Goal: Information Seeking & Learning: Check status

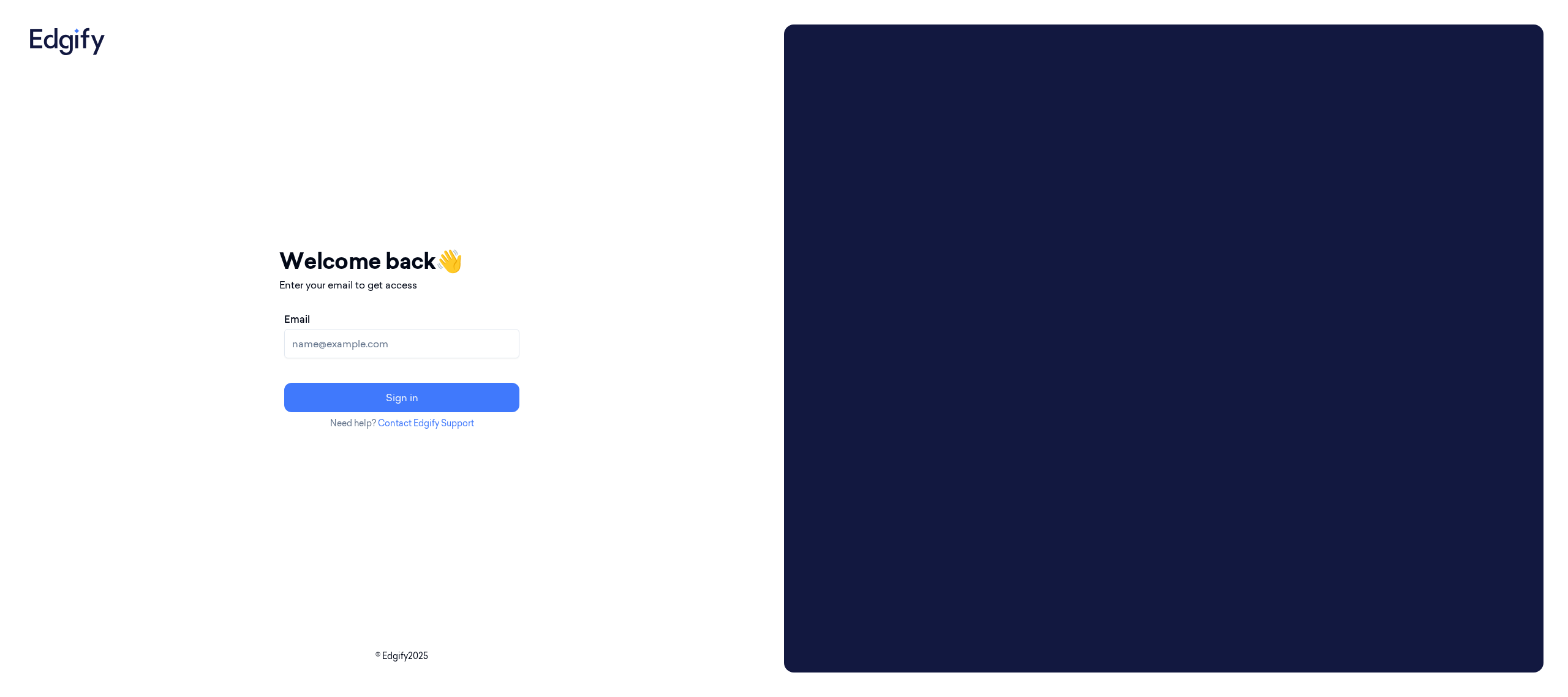
click at [444, 346] on input "Email" at bounding box center [402, 343] width 235 height 29
type input "[EMAIL_ADDRESS][DOMAIN_NAME]"
click at [472, 401] on button "Sign in" at bounding box center [402, 397] width 235 height 29
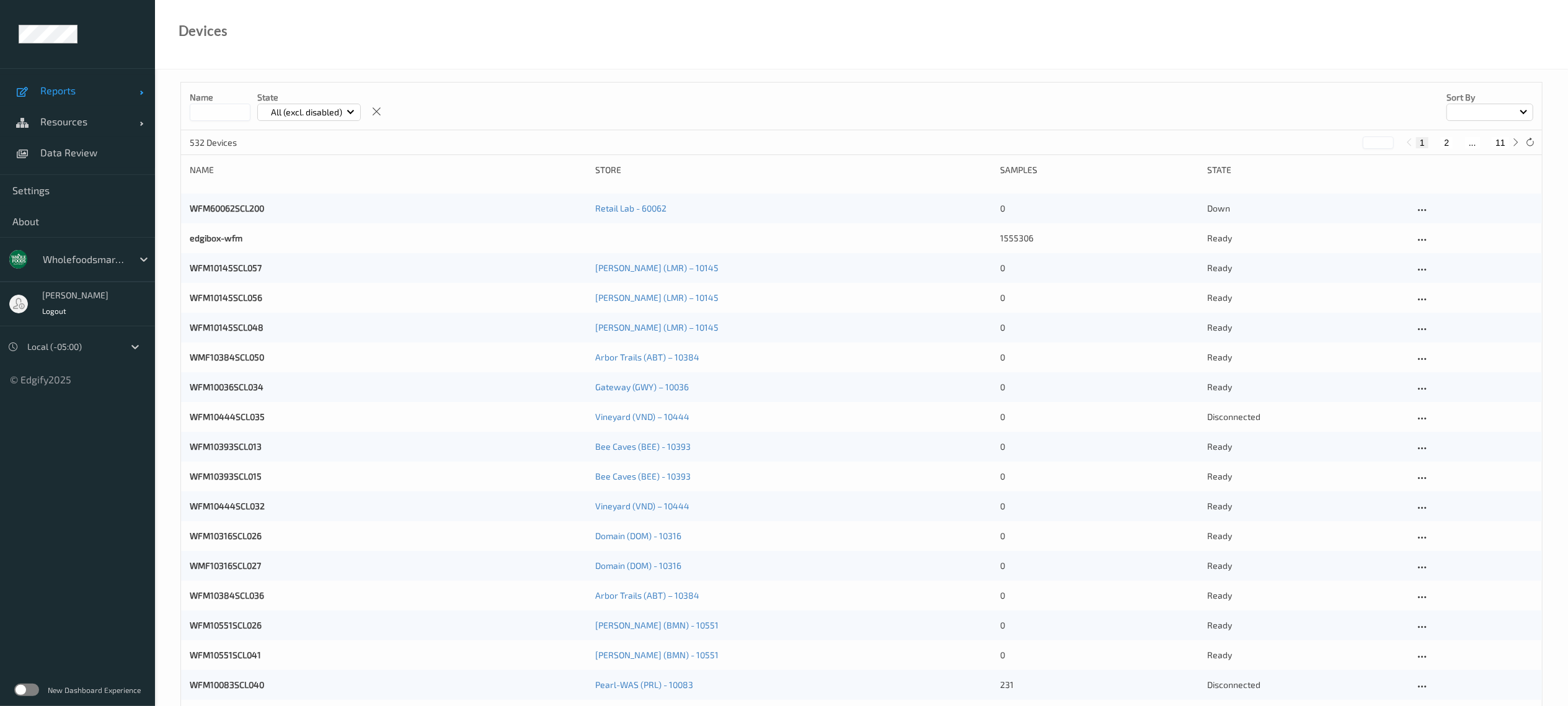
click at [75, 91] on span "Reports" at bounding box center [90, 90] width 100 height 12
click at [60, 93] on span "Reports" at bounding box center [90, 90] width 100 height 12
click at [60, 94] on span "Reports" at bounding box center [90, 90] width 100 height 12
click at [82, 118] on span "Default Report" at bounding box center [91, 121] width 102 height 12
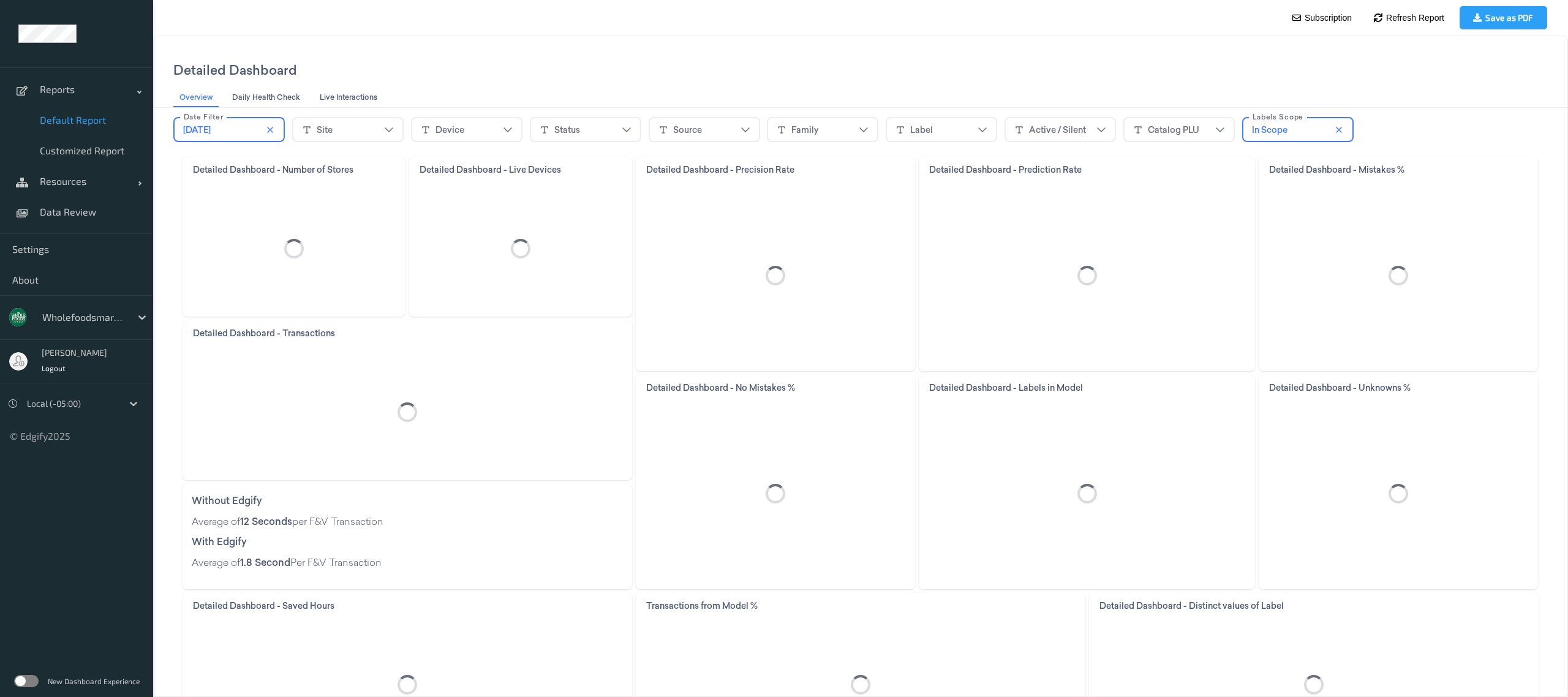
click at [234, 136] on div "[DATE]" at bounding box center [229, 129] width 92 height 18
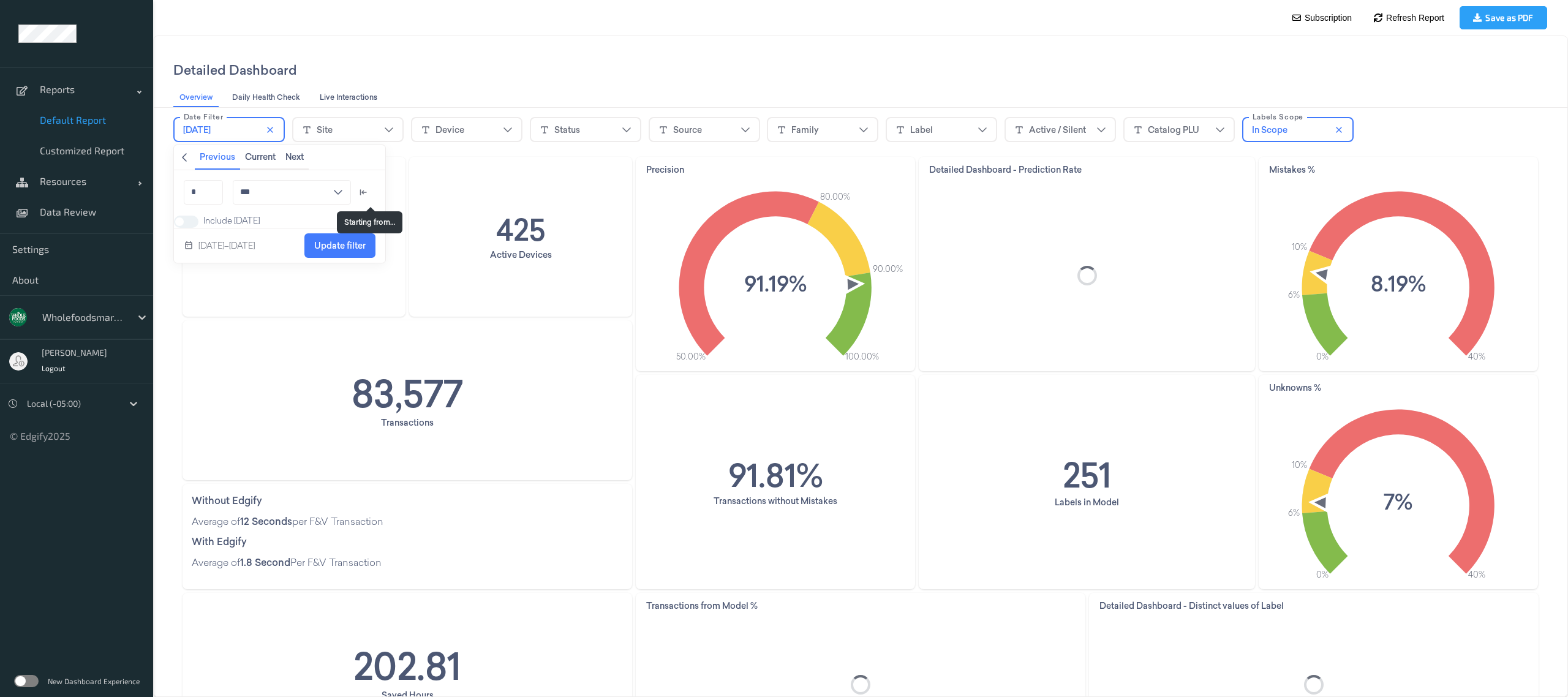
click at [368, 191] on icon "arrow_left_to_line icon" at bounding box center [363, 192] width 10 height 10
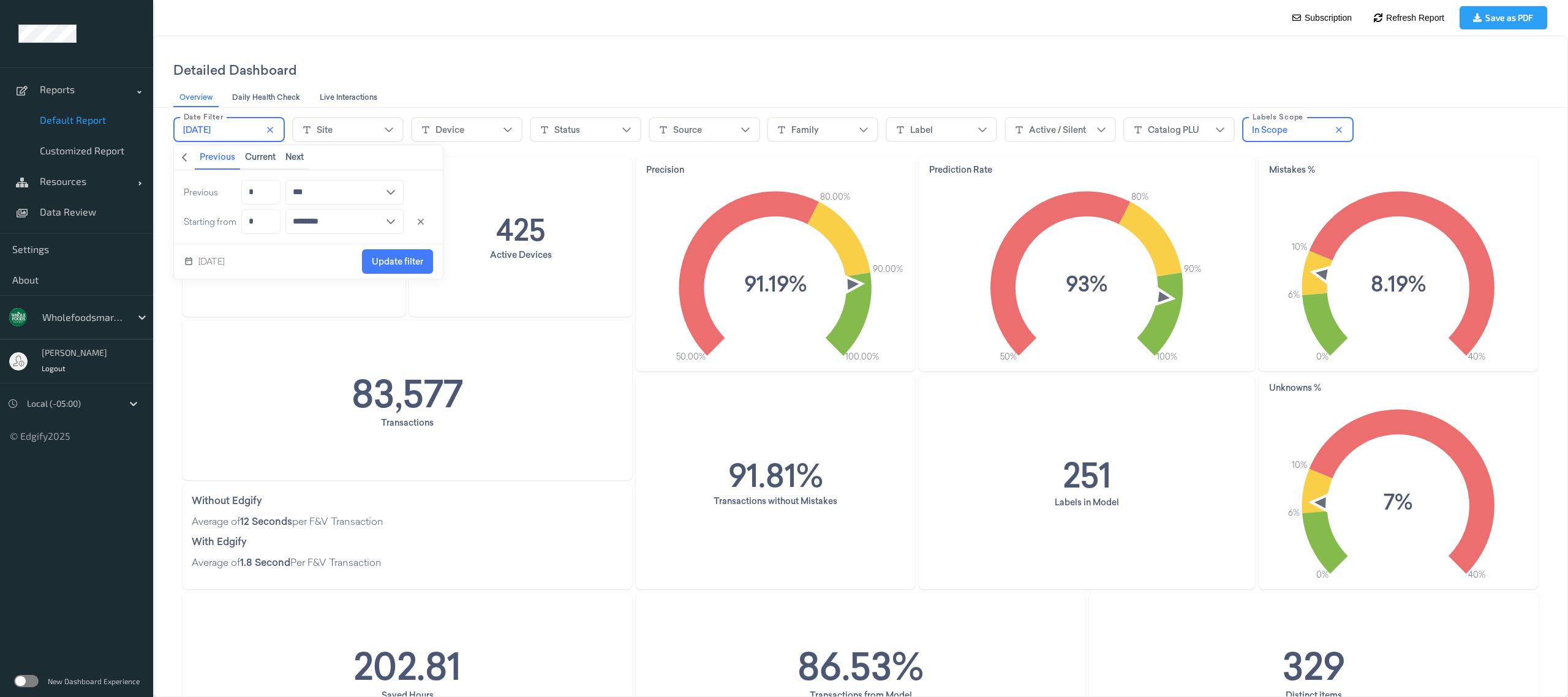
click at [270, 214] on input "*" at bounding box center [261, 221] width 39 height 25
click at [268, 185] on input "*" at bounding box center [261, 192] width 39 height 25
type input "**"
type input "****"
click at [276, 220] on input "*" at bounding box center [261, 221] width 39 height 25
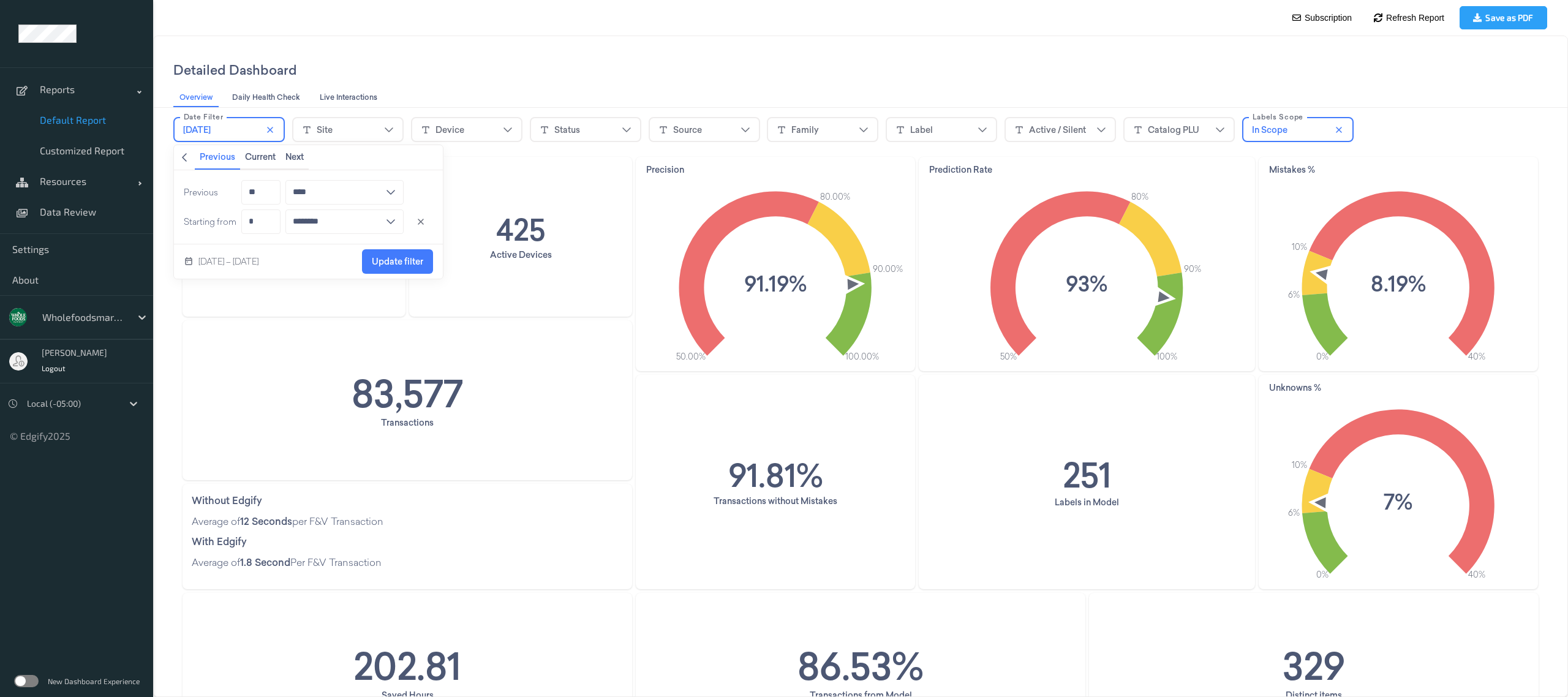
click at [277, 188] on input "**" at bounding box center [261, 192] width 39 height 25
type input "*"
type input "***"
type input "*"
type input "****"
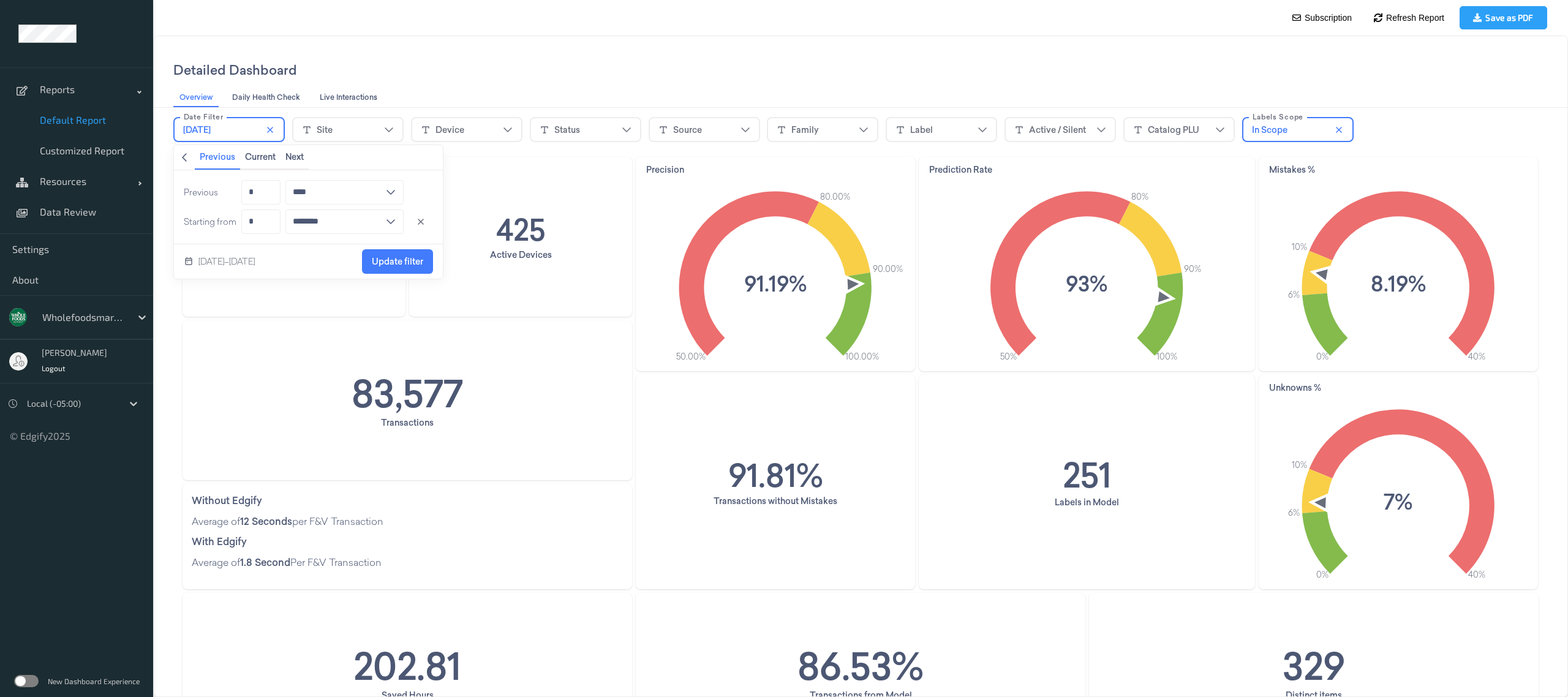
type input "*"
click at [270, 220] on input "*" at bounding box center [261, 221] width 39 height 25
type input "*"
type input "**"
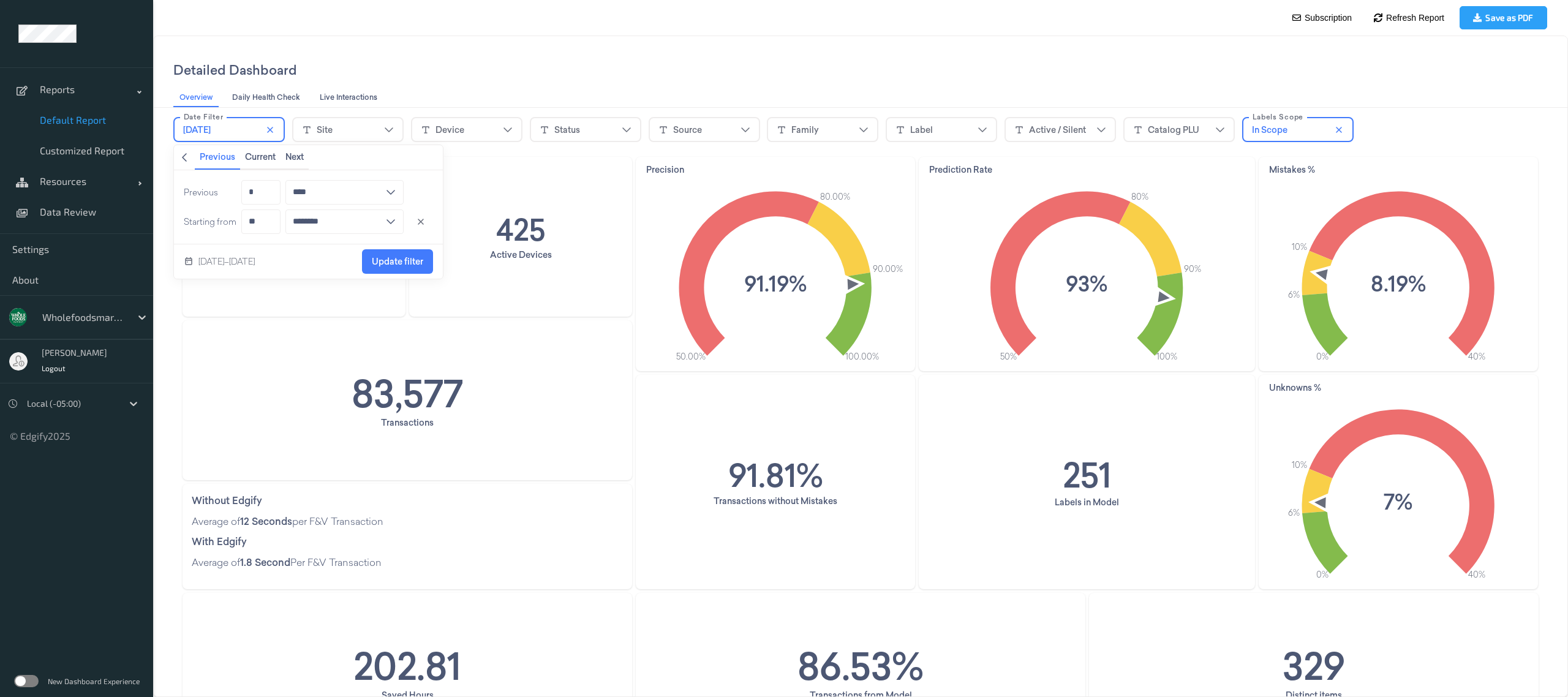
click at [390, 266] on span "Update filter" at bounding box center [397, 261] width 51 height 10
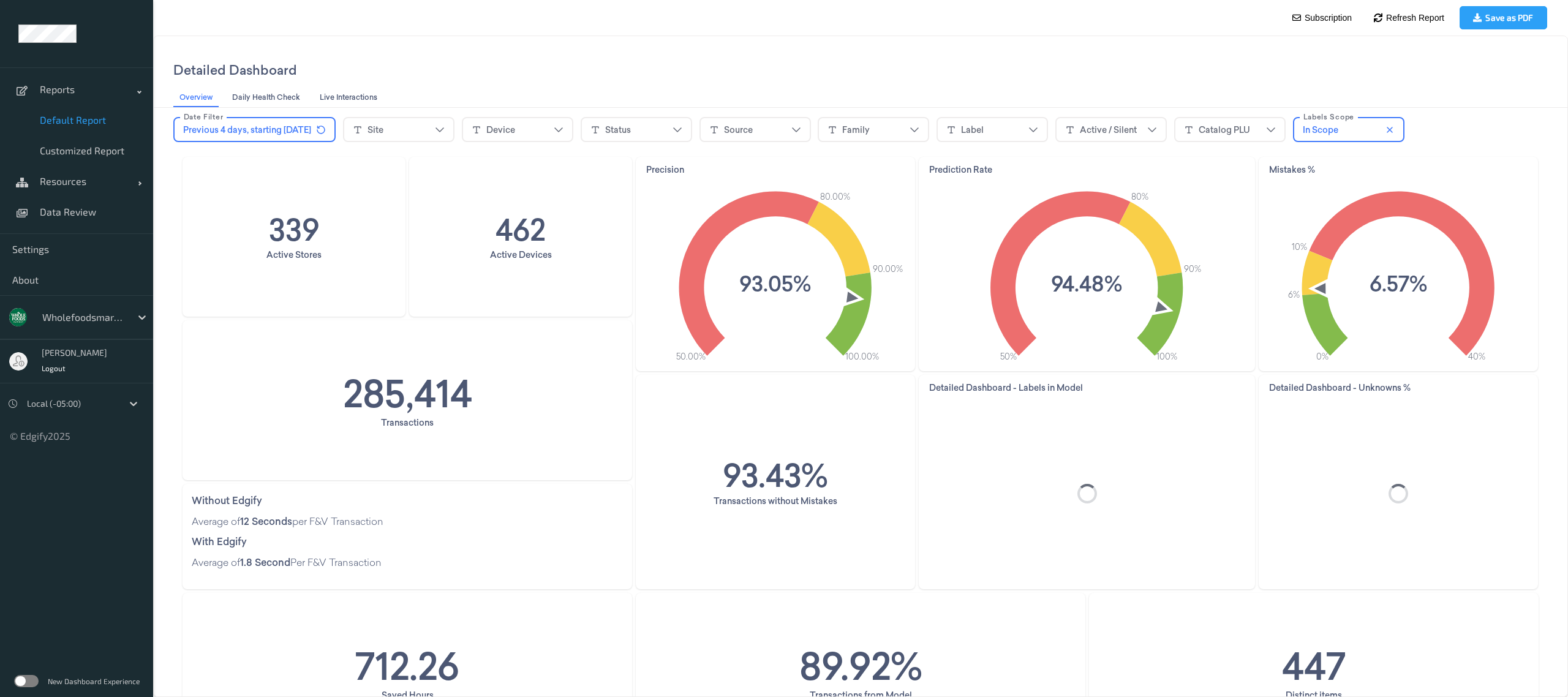
click at [534, 141] on fieldset "Device" at bounding box center [518, 129] width 111 height 26
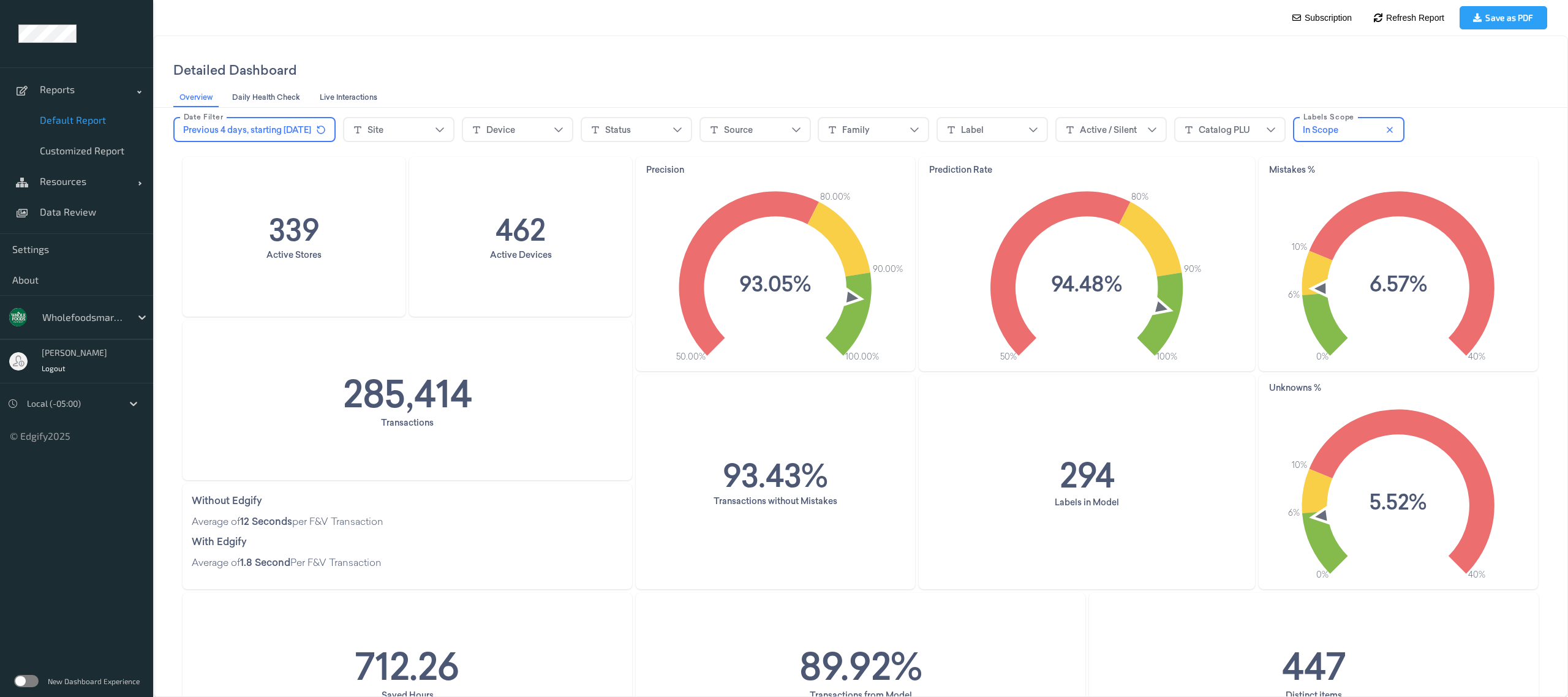
click at [515, 128] on div "Device" at bounding box center [501, 129] width 29 height 12
click at [743, 134] on div "Source" at bounding box center [739, 129] width 29 height 12
click at [508, 127] on div "Device" at bounding box center [501, 129] width 29 height 12
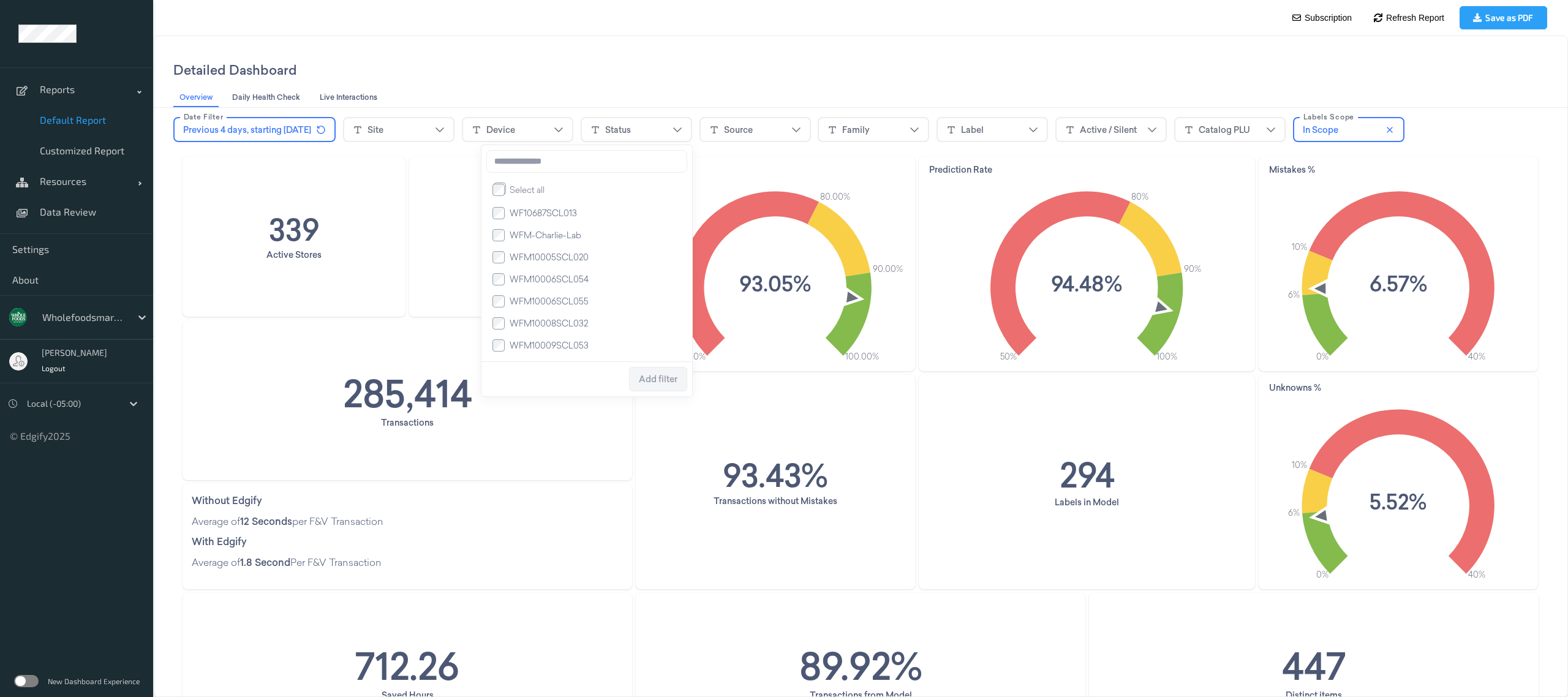
click at [426, 131] on div "Site" at bounding box center [398, 129] width 92 height 18
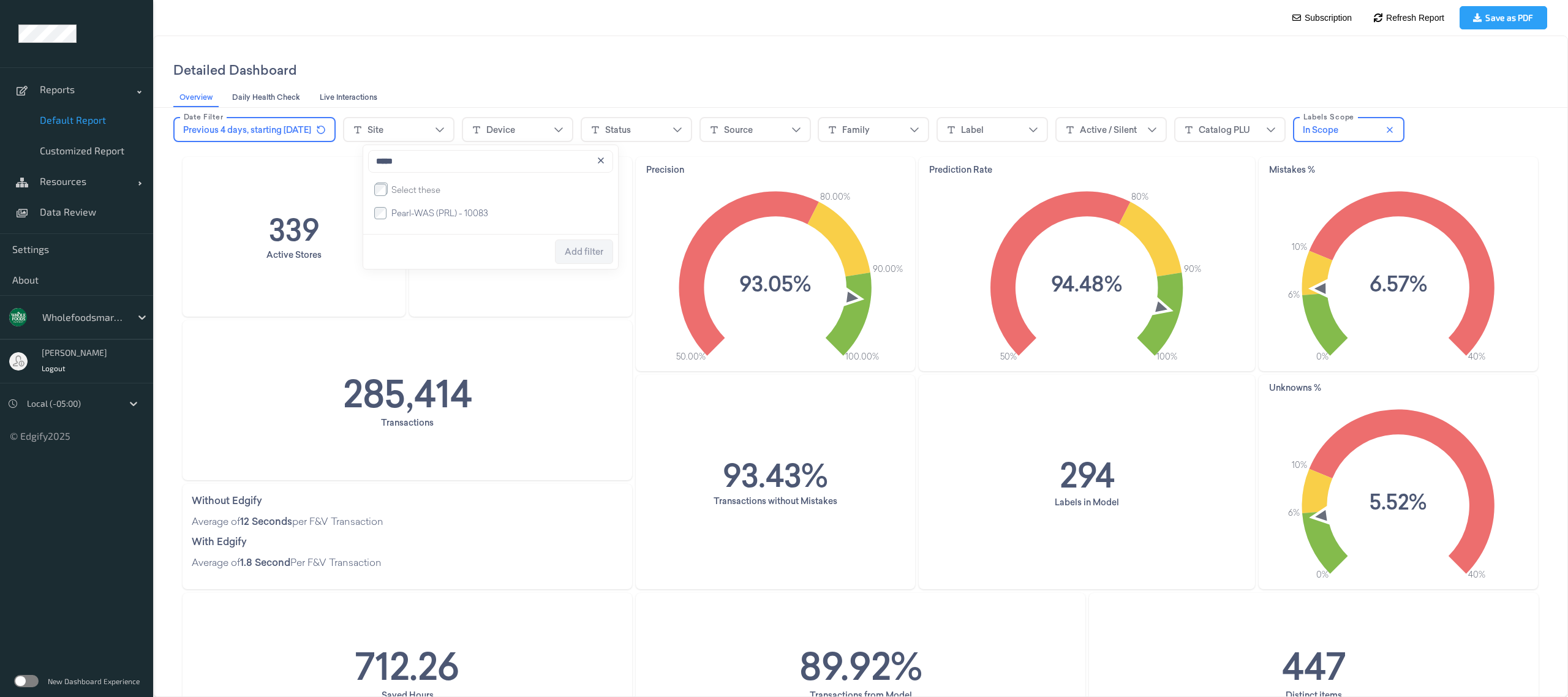
type input "*****"
click at [582, 251] on span "Add filter" at bounding box center [584, 251] width 38 height 10
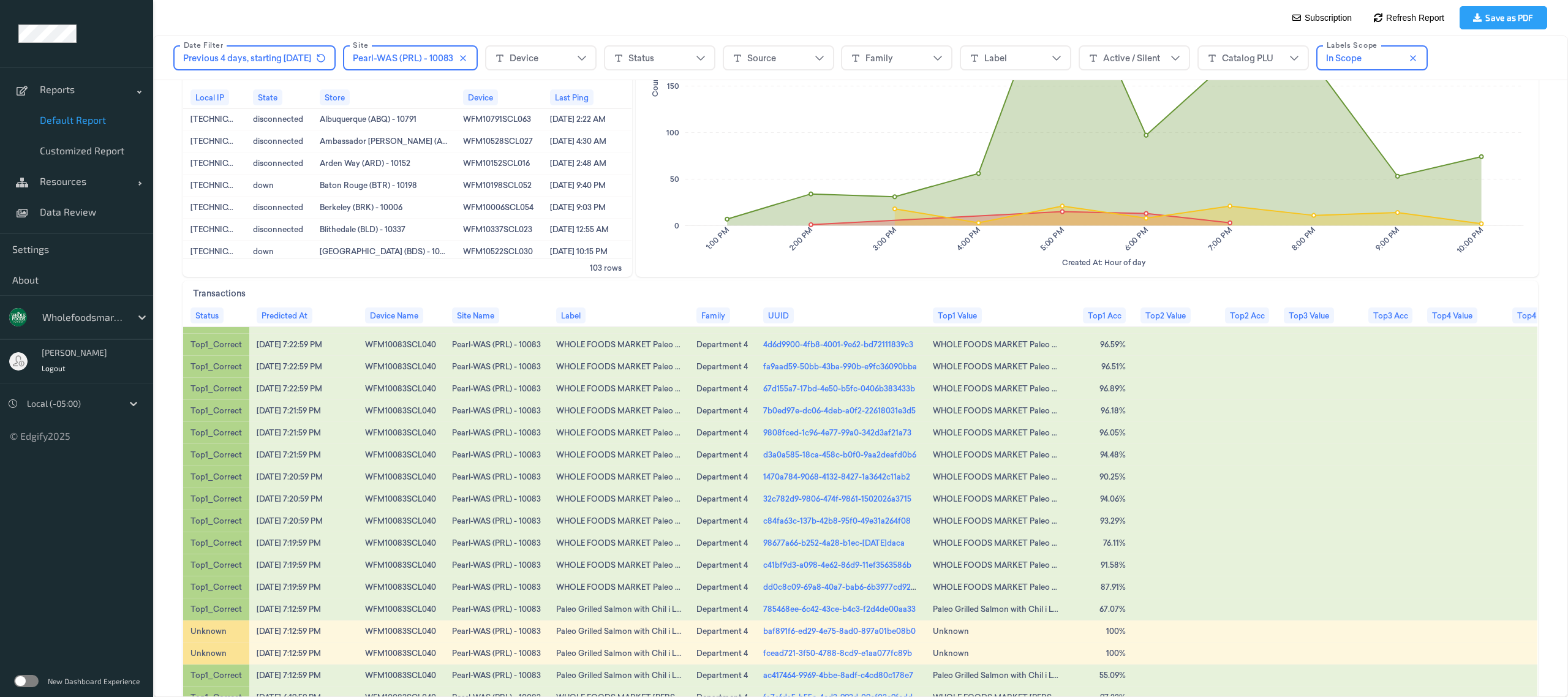
scroll to position [490, 0]
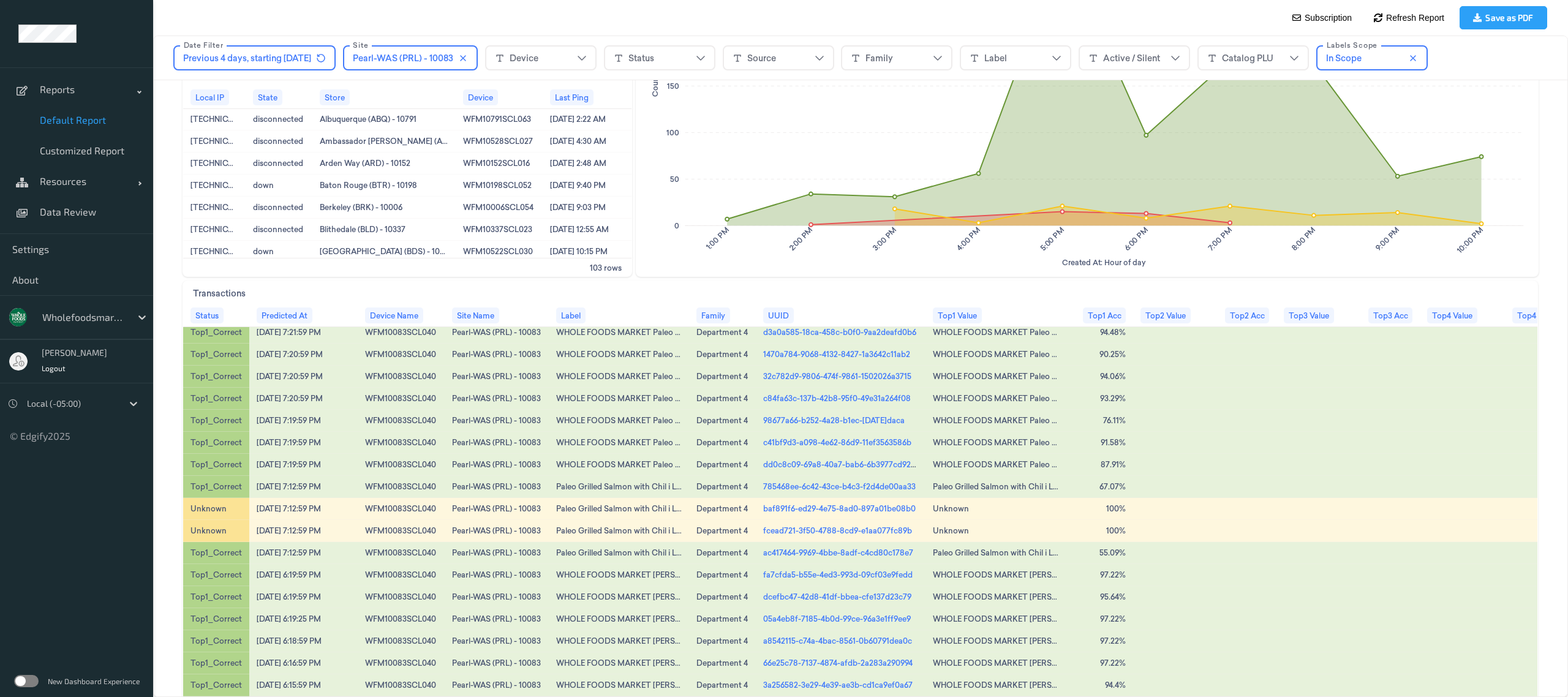
click at [634, 511] on div "Paleo Grilled Salmon with Chil i Lime Sweet Potatoes" at bounding box center [619, 508] width 126 height 10
click at [764, 512] on link "baf891f6-ed29-4e75-8ad0-897a01be08b0" at bounding box center [839, 508] width 152 height 11
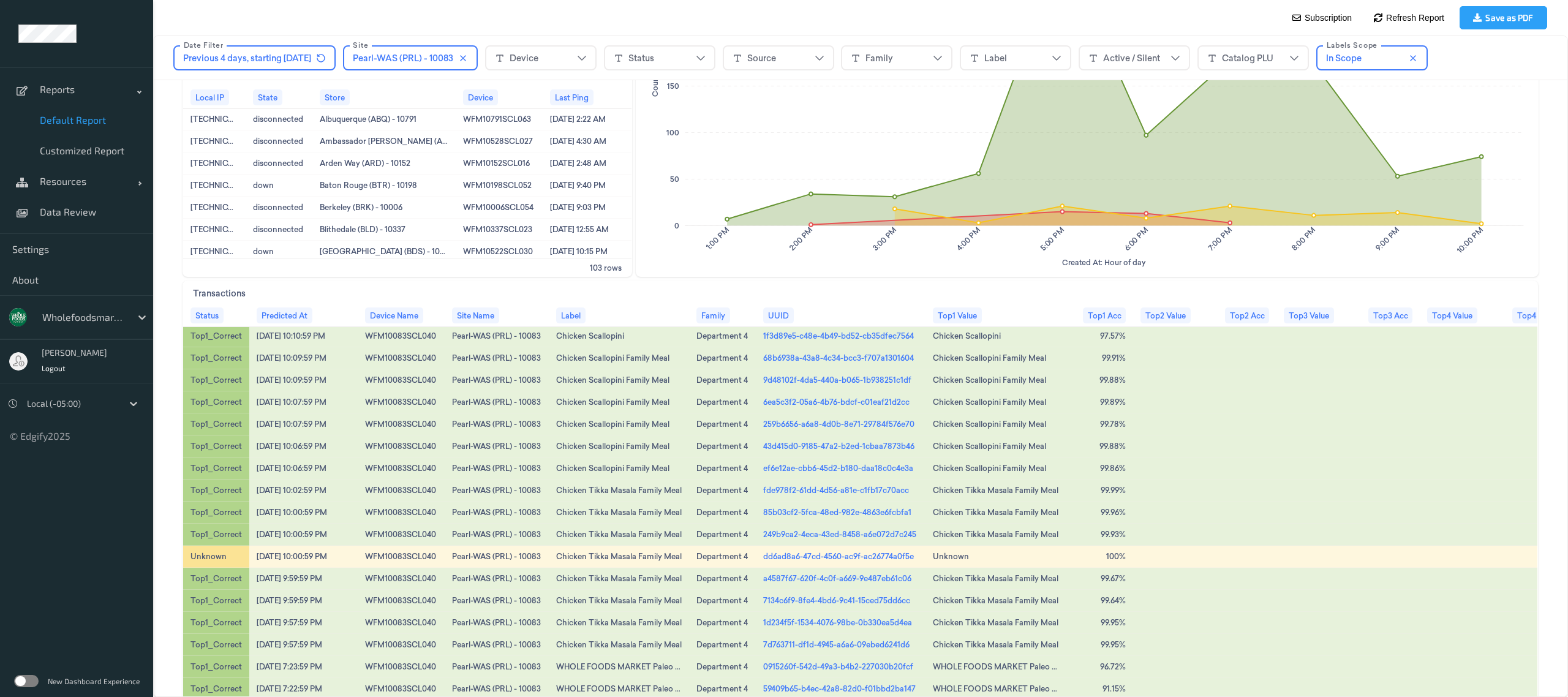
scroll to position [0, 0]
click at [1040, 65] on div "Label" at bounding box center [1015, 58] width 92 height 18
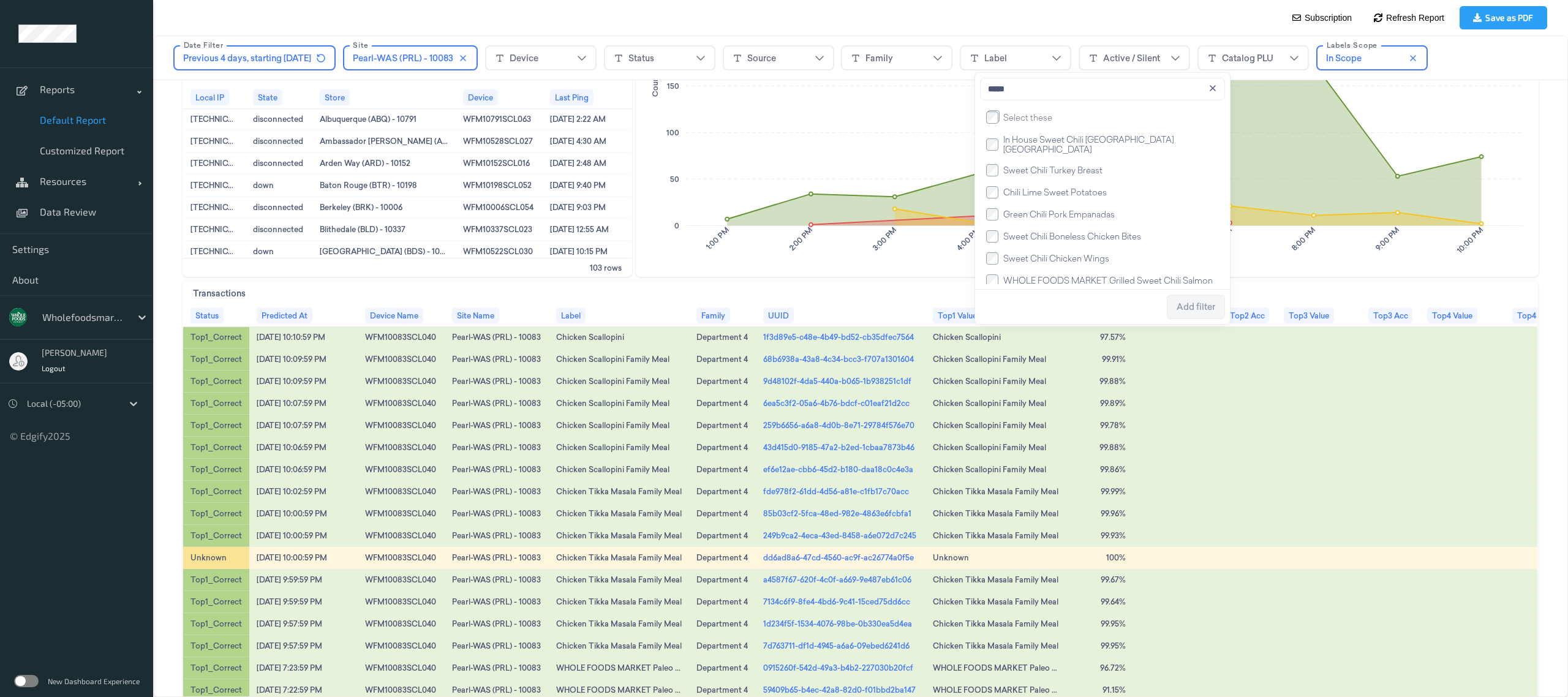
type input "*****"
click at [1203, 311] on span "Add filter" at bounding box center [1195, 306] width 38 height 10
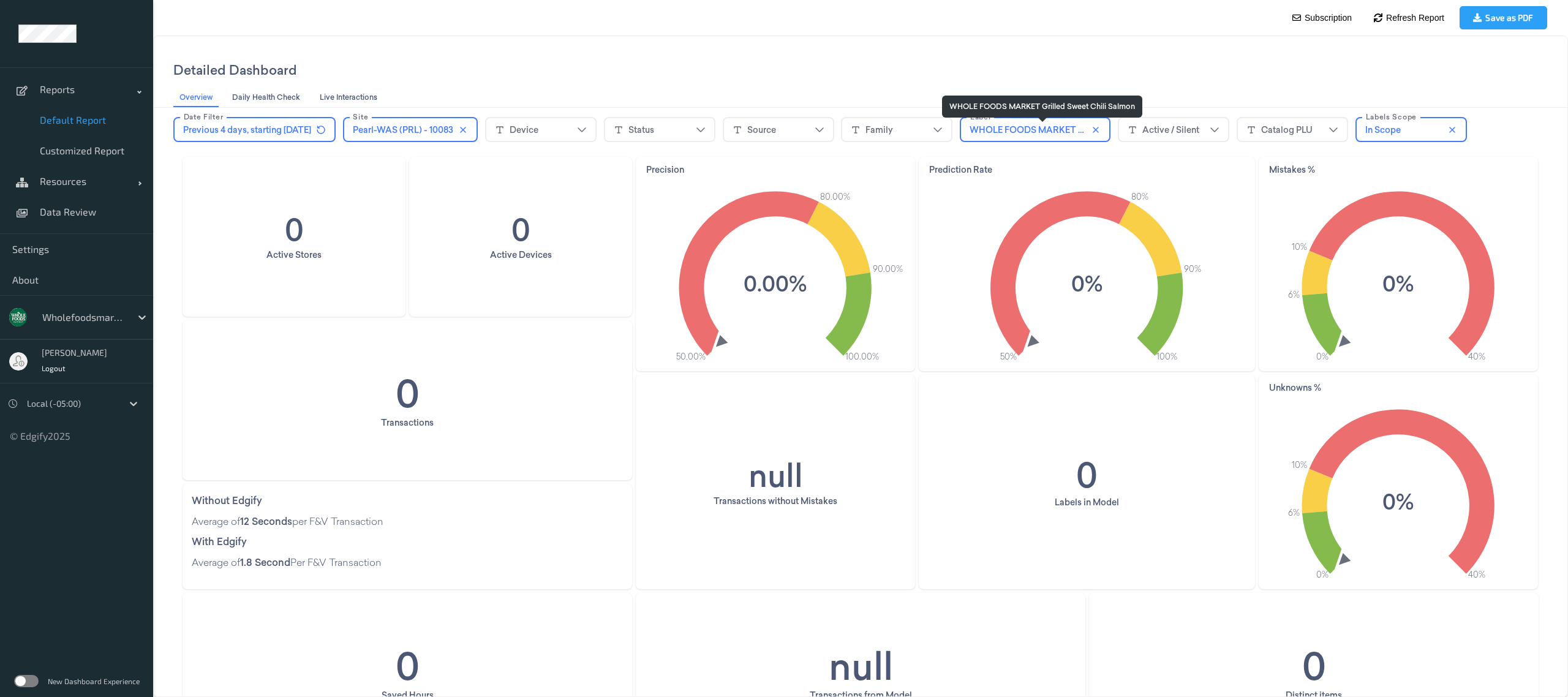
click at [1015, 134] on span "WHOLE FOODS MARKET Grilled Sweet Chili Salmon" at bounding box center [1078, 129] width 217 height 12
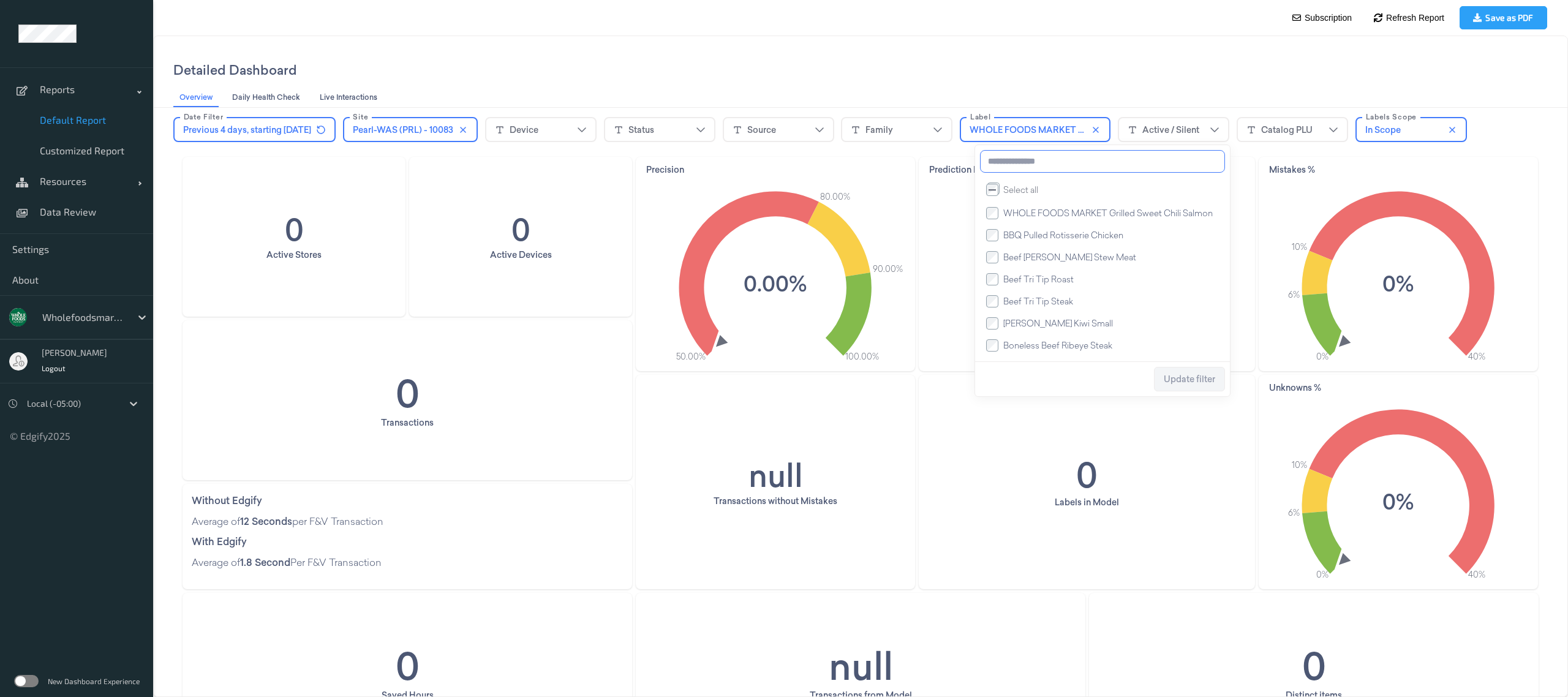
click at [1078, 168] on input at bounding box center [1102, 161] width 245 height 23
type input "******"
click at [1189, 379] on span "Update filter" at bounding box center [1189, 379] width 51 height 10
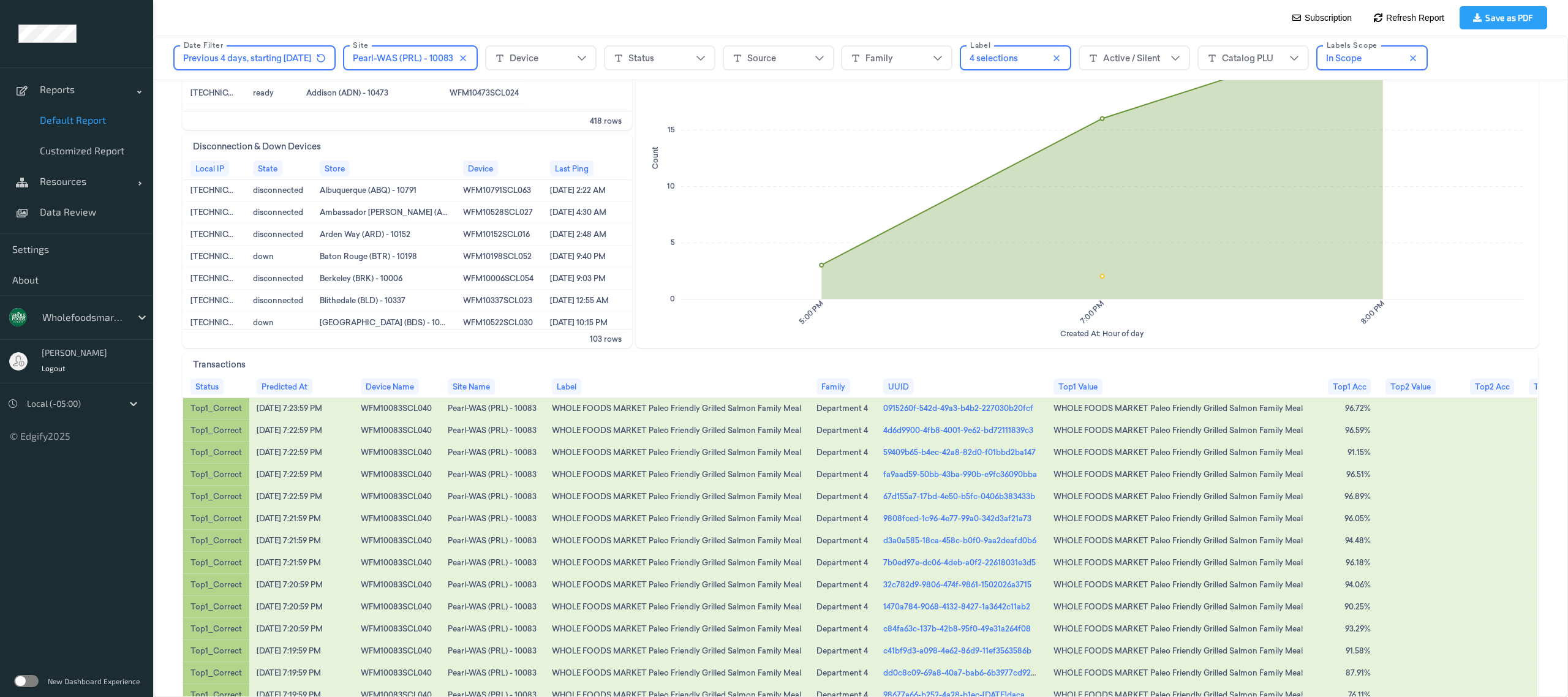
scroll to position [728, 0]
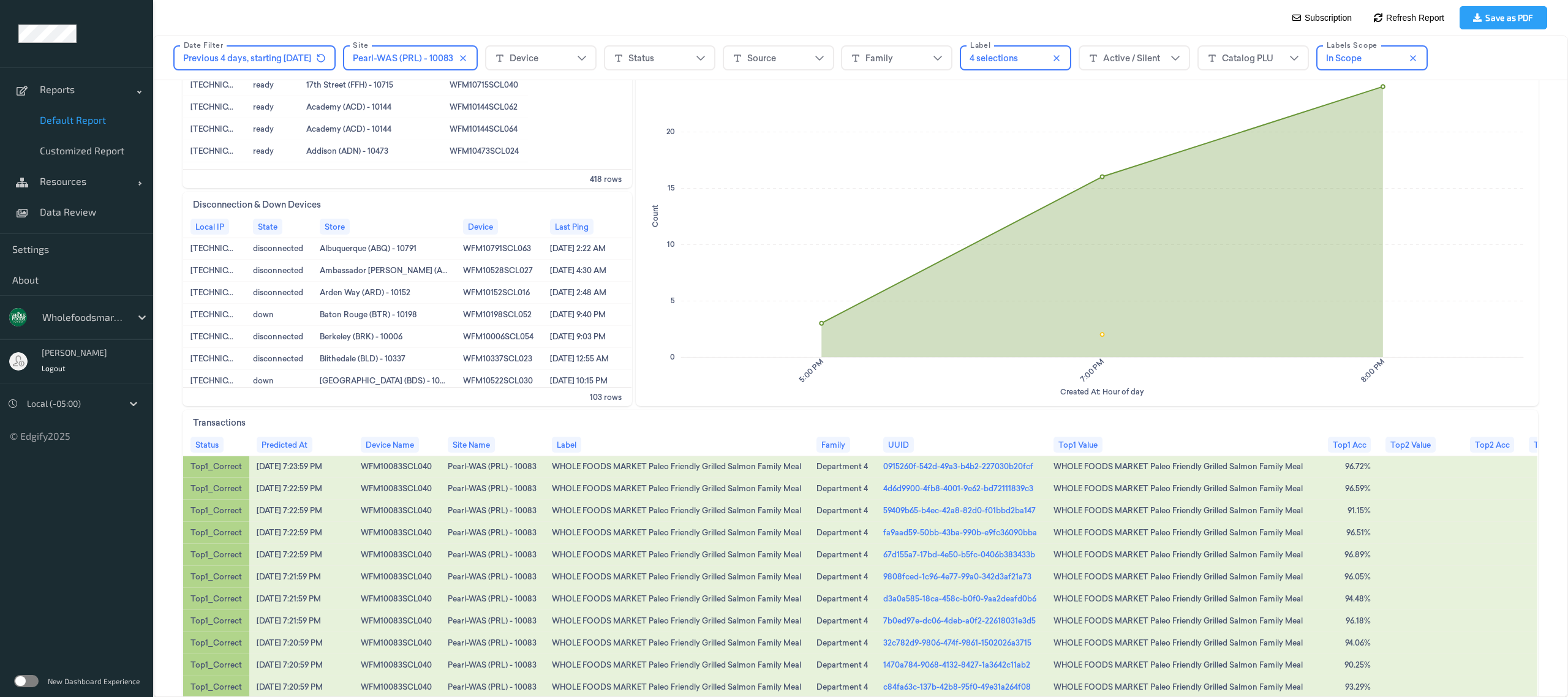
click at [929, 494] on link "4d6d9900-4fb8-4001-9e62-bd72111839c3" at bounding box center [958, 488] width 150 height 11
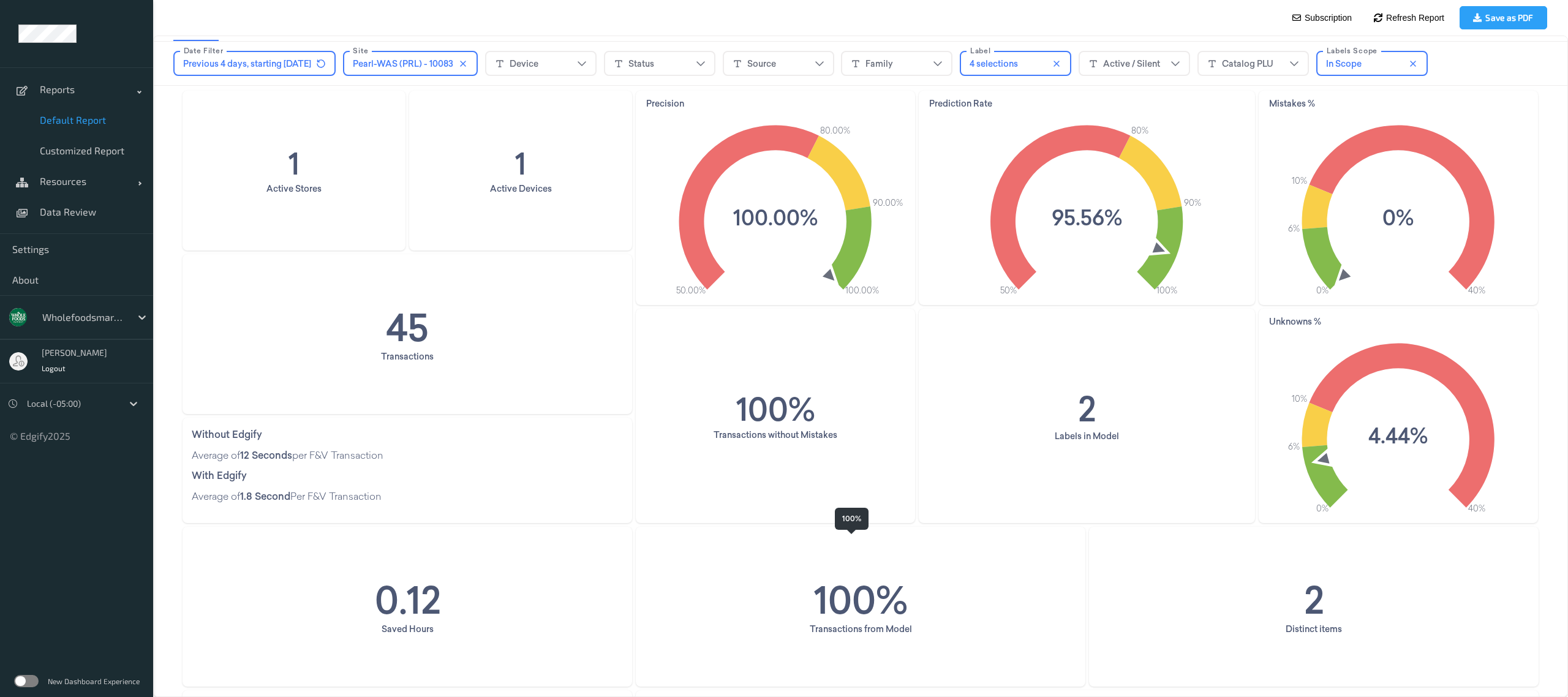
scroll to position [0, 0]
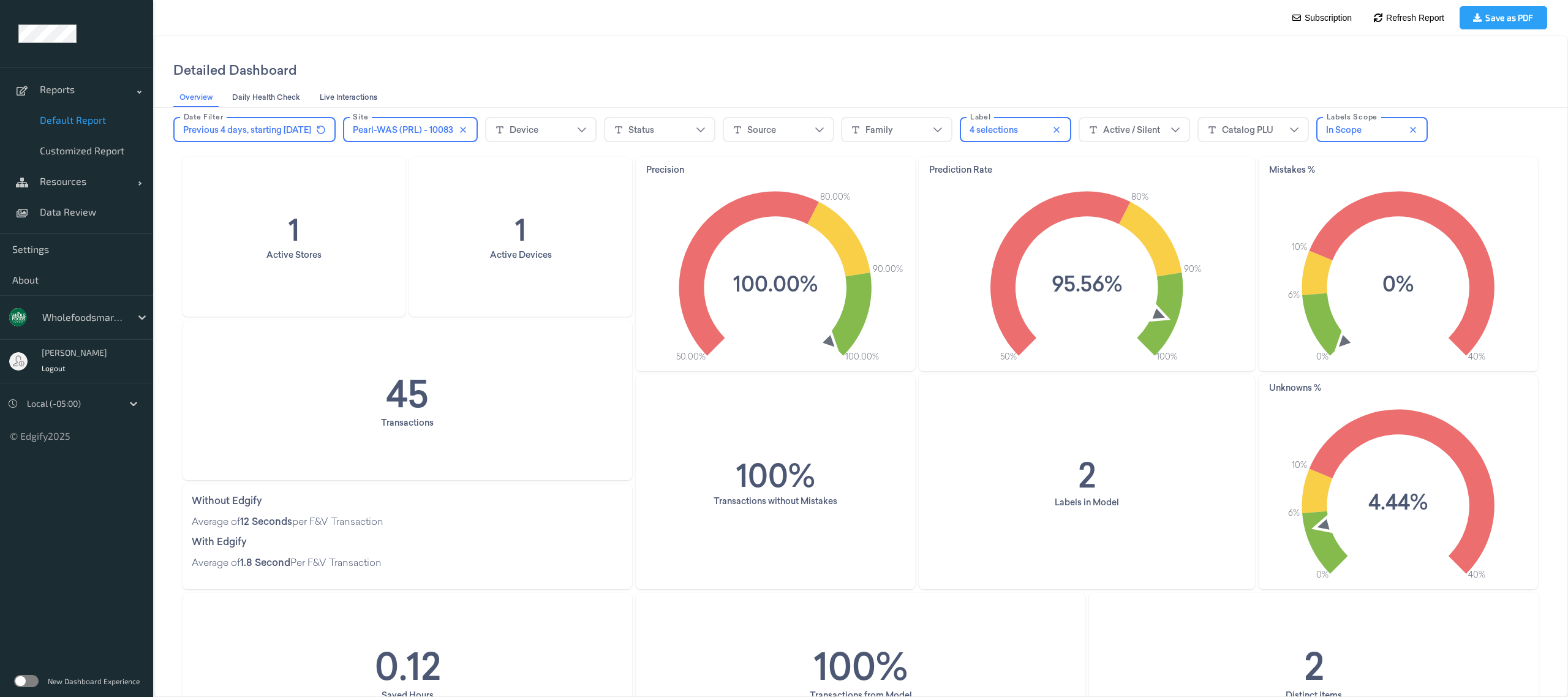
drag, startPoint x: 1030, startPoint y: 134, endPoint x: 1066, endPoint y: 132, distance: 36.1
click at [1018, 134] on div "4 selections" at bounding box center [993, 129] width 48 height 12
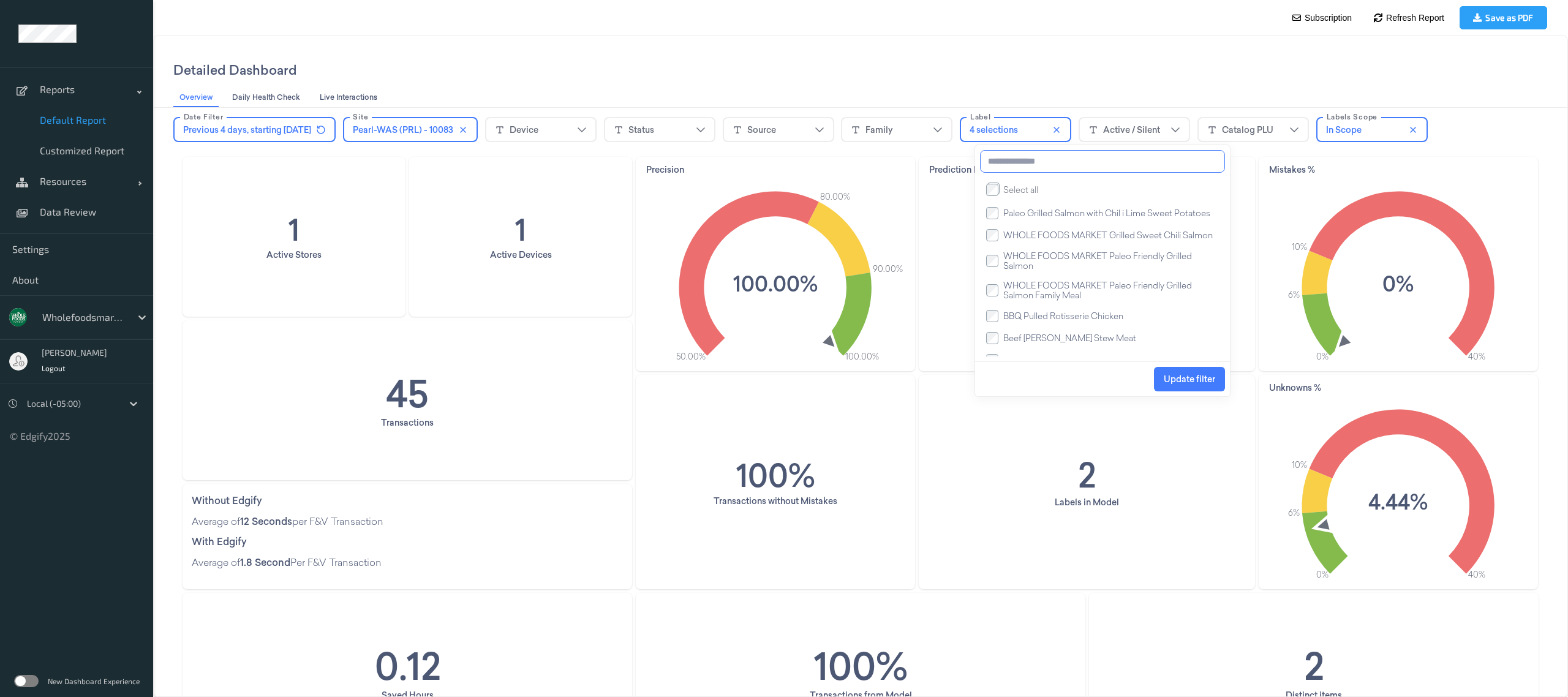
click at [1055, 167] on input at bounding box center [1102, 161] width 245 height 23
drag, startPoint x: 1079, startPoint y: 169, endPoint x: 1071, endPoint y: 179, distance: 12.8
click at [1079, 173] on input at bounding box center [1102, 161] width 245 height 23
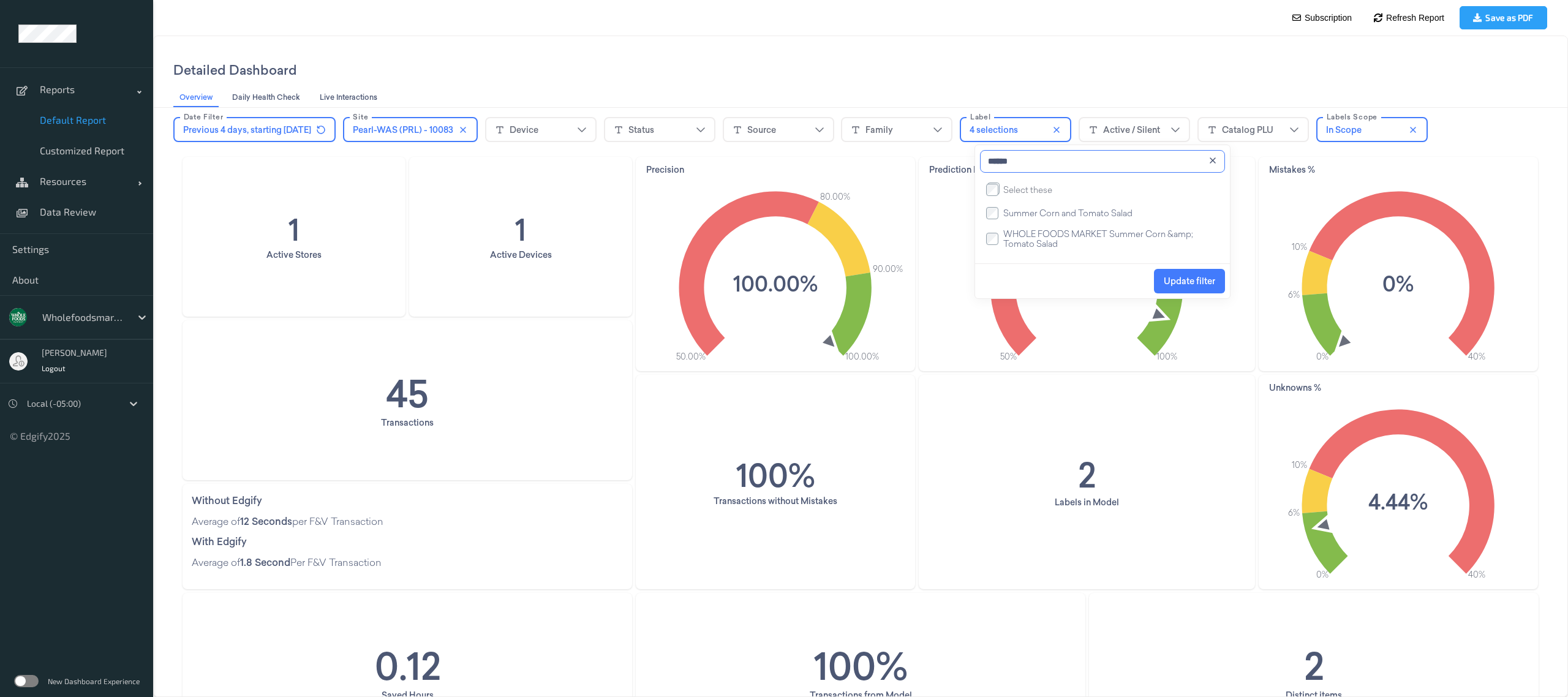
type input "******"
click at [1051, 216] on span "Summer Corn and Tomato Salad" at bounding box center [1068, 212] width 129 height 12
click at [1048, 234] on span "WHOLE FOODS MARKET Summer Corn &amp; Tomato Salad" at bounding box center [1098, 239] width 190 height 22
click at [1181, 283] on span "Update filter" at bounding box center [1189, 281] width 51 height 10
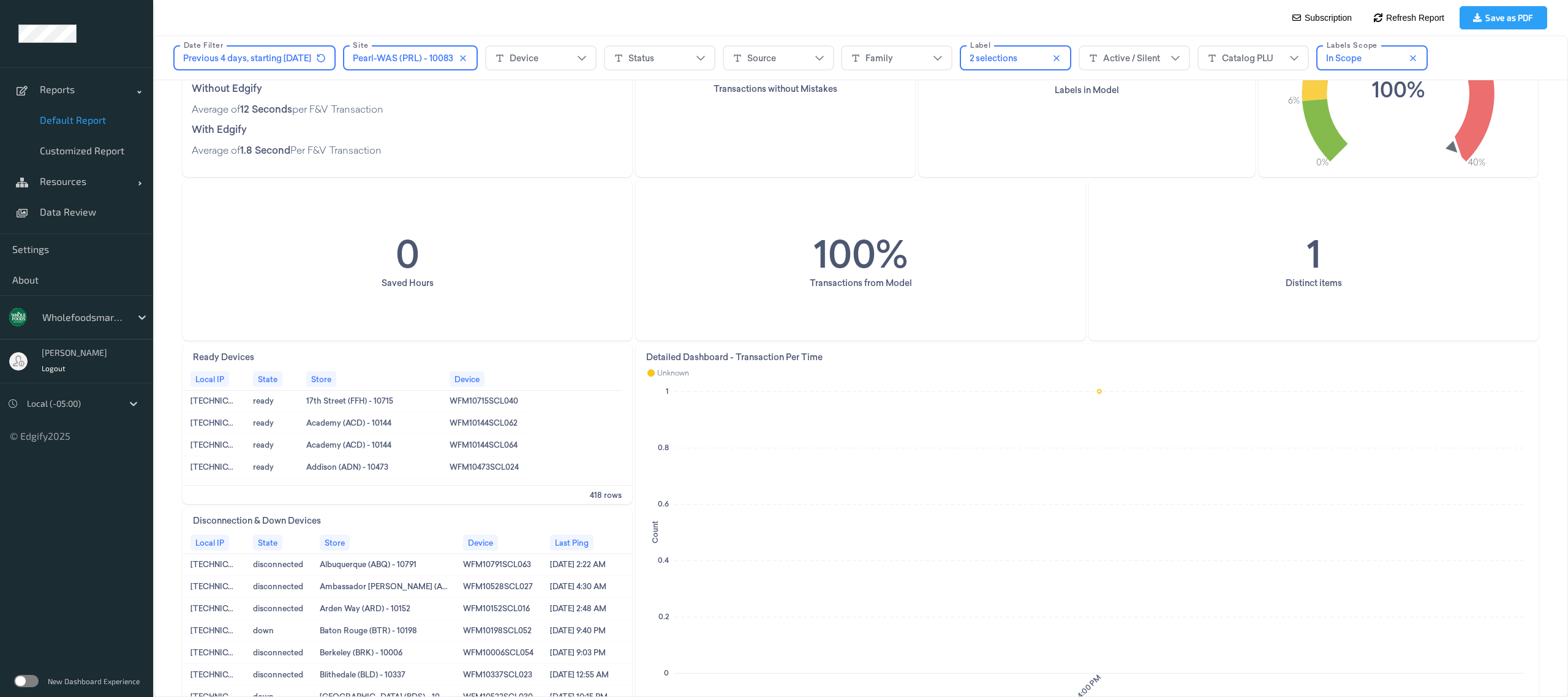
scroll to position [735, 0]
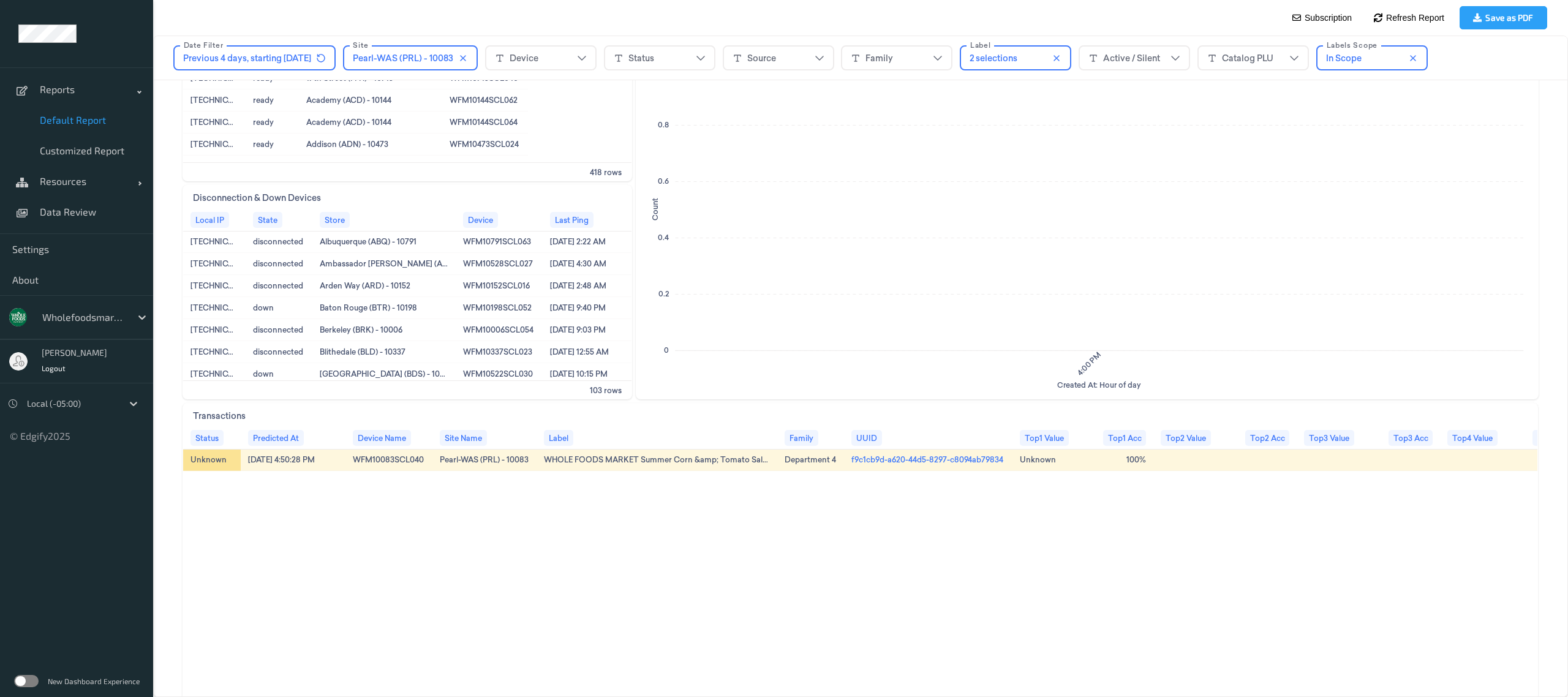
click at [885, 460] on link "f9c1cb9d-a620-44d5-8297-c8094ab79834" at bounding box center [927, 459] width 152 height 11
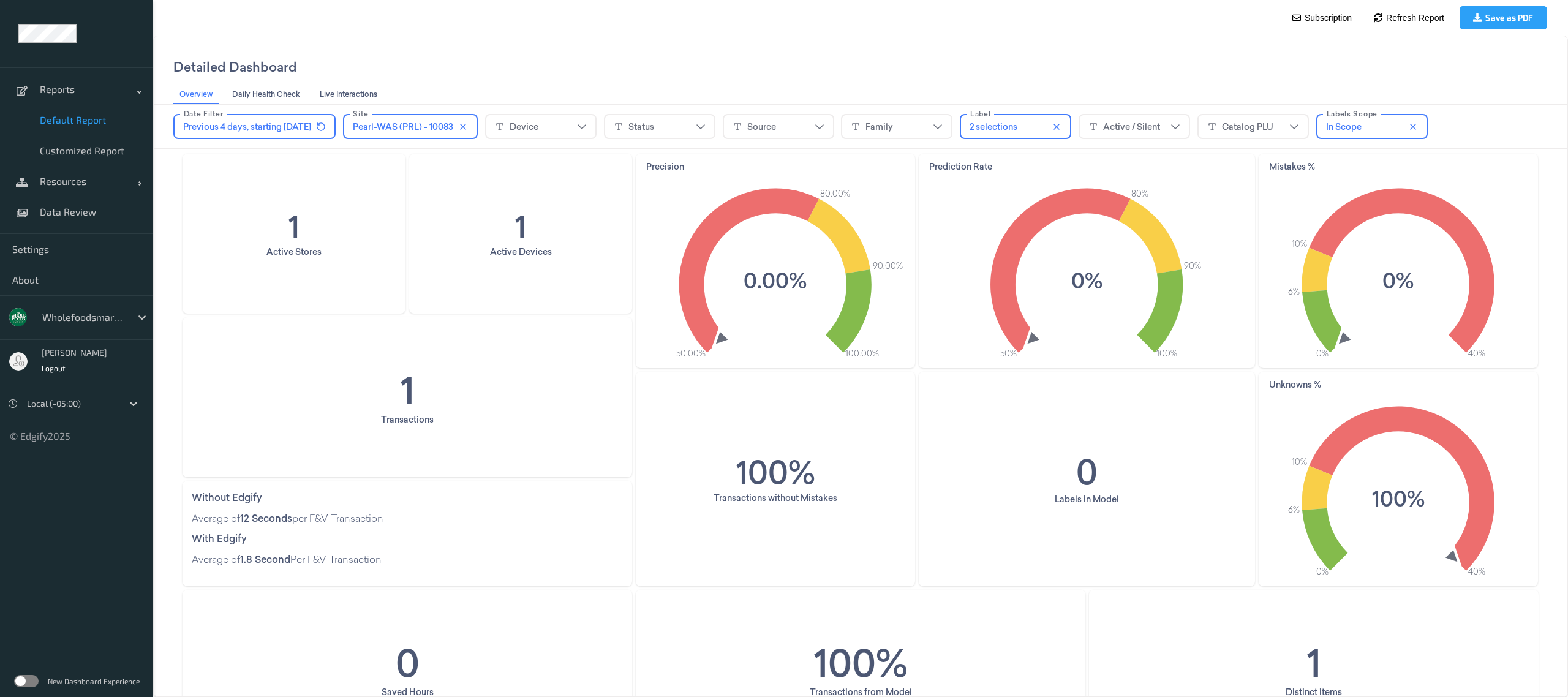
scroll to position [0, 0]
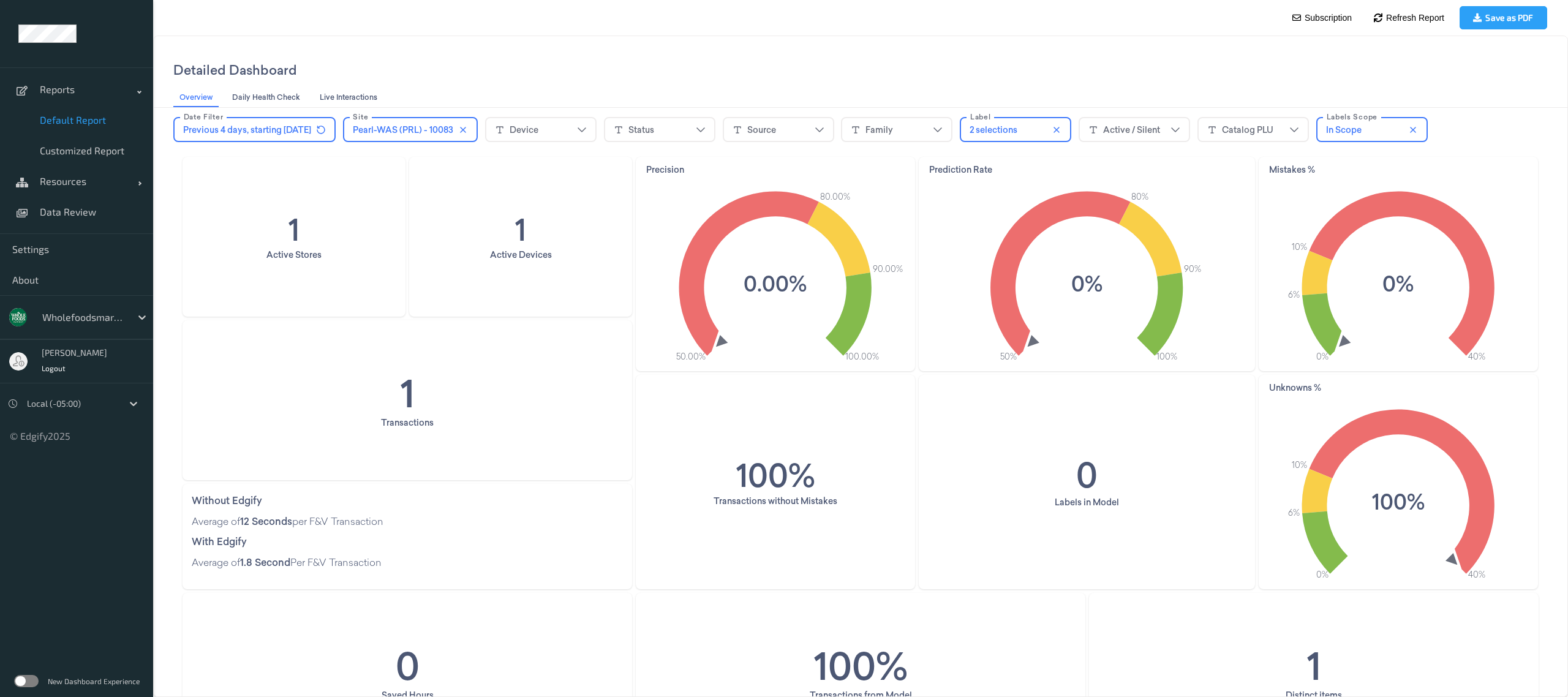
click at [1002, 132] on div "2 selections" at bounding box center [993, 129] width 47 height 12
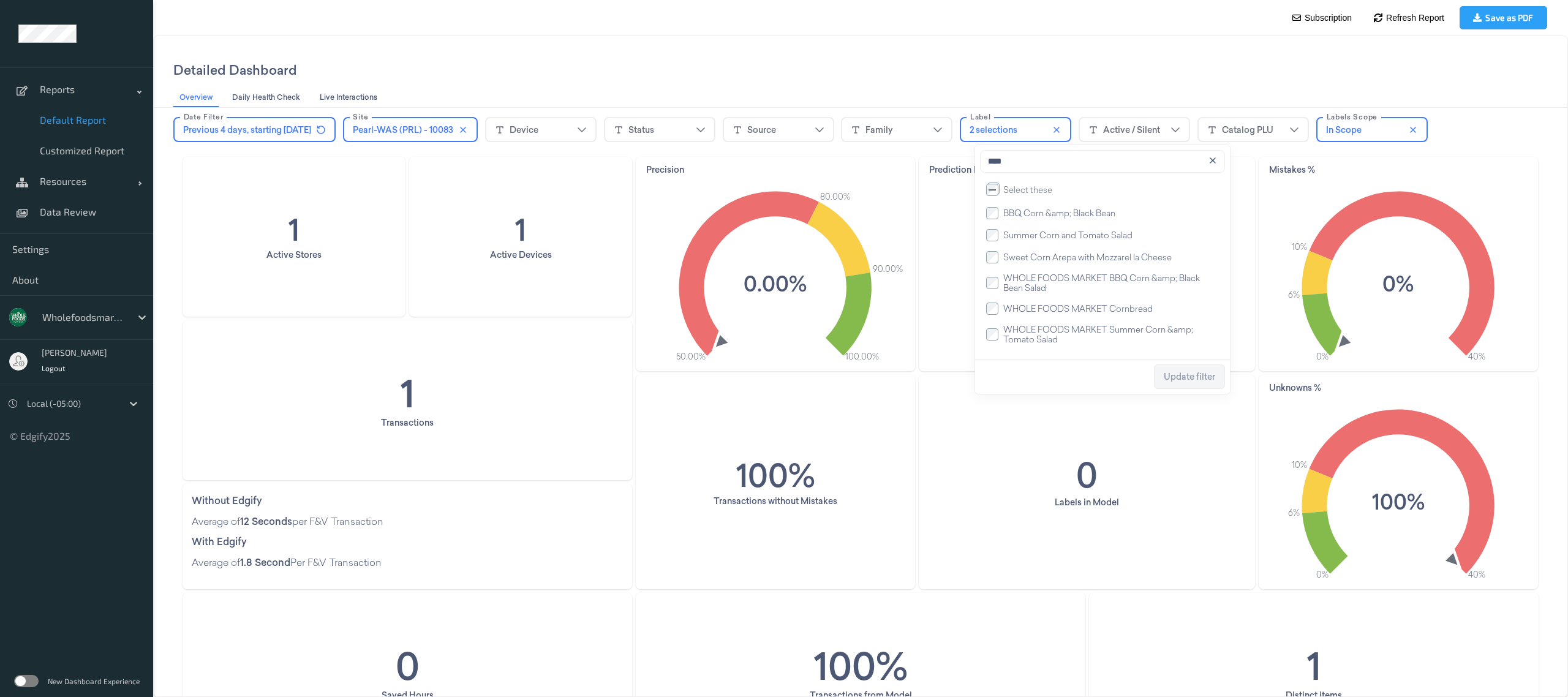
type input "****"
click at [999, 289] on label "WHOLE FOODS MARKET BBQ Corn &amp; Black Bean Salad" at bounding box center [1109, 283] width 220 height 20
click at [1184, 386] on span "Update filter" at bounding box center [1189, 377] width 51 height 24
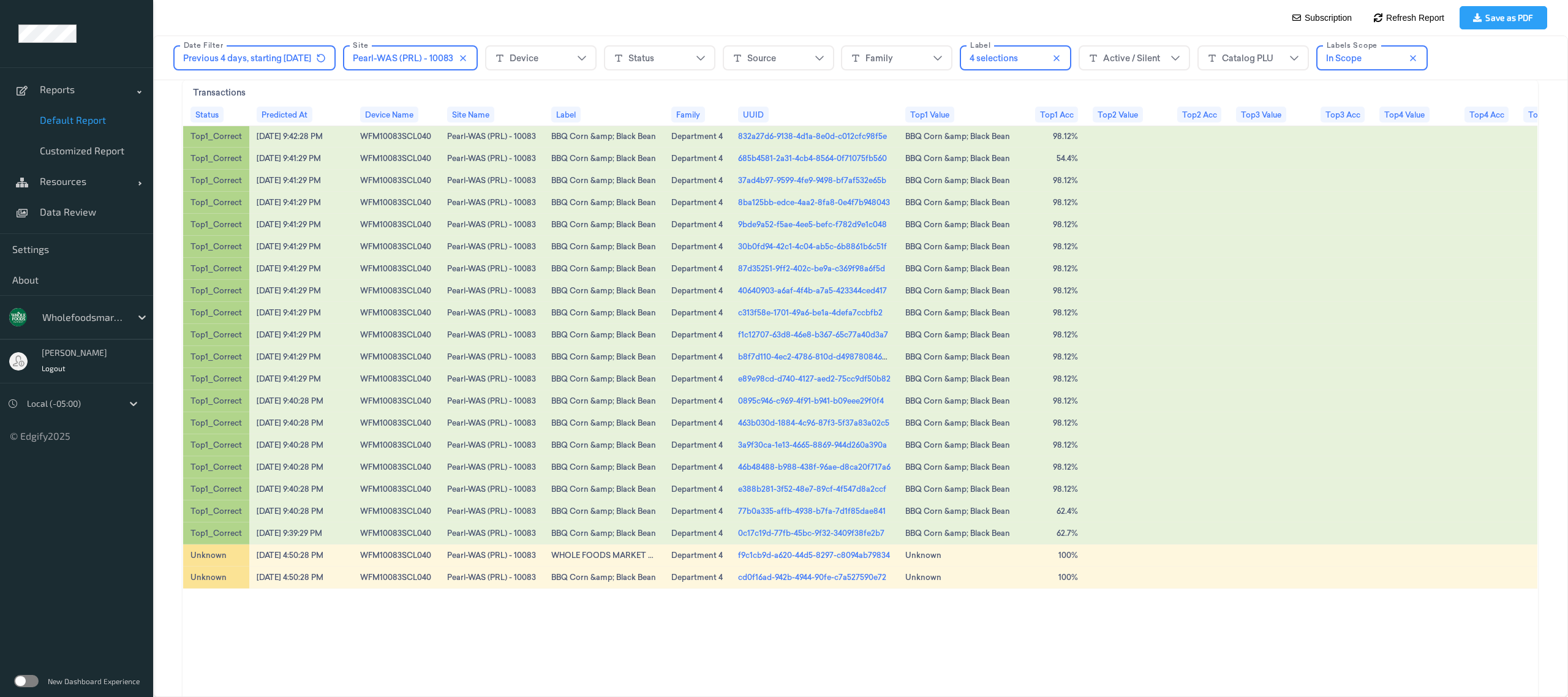
scroll to position [1096, 0]
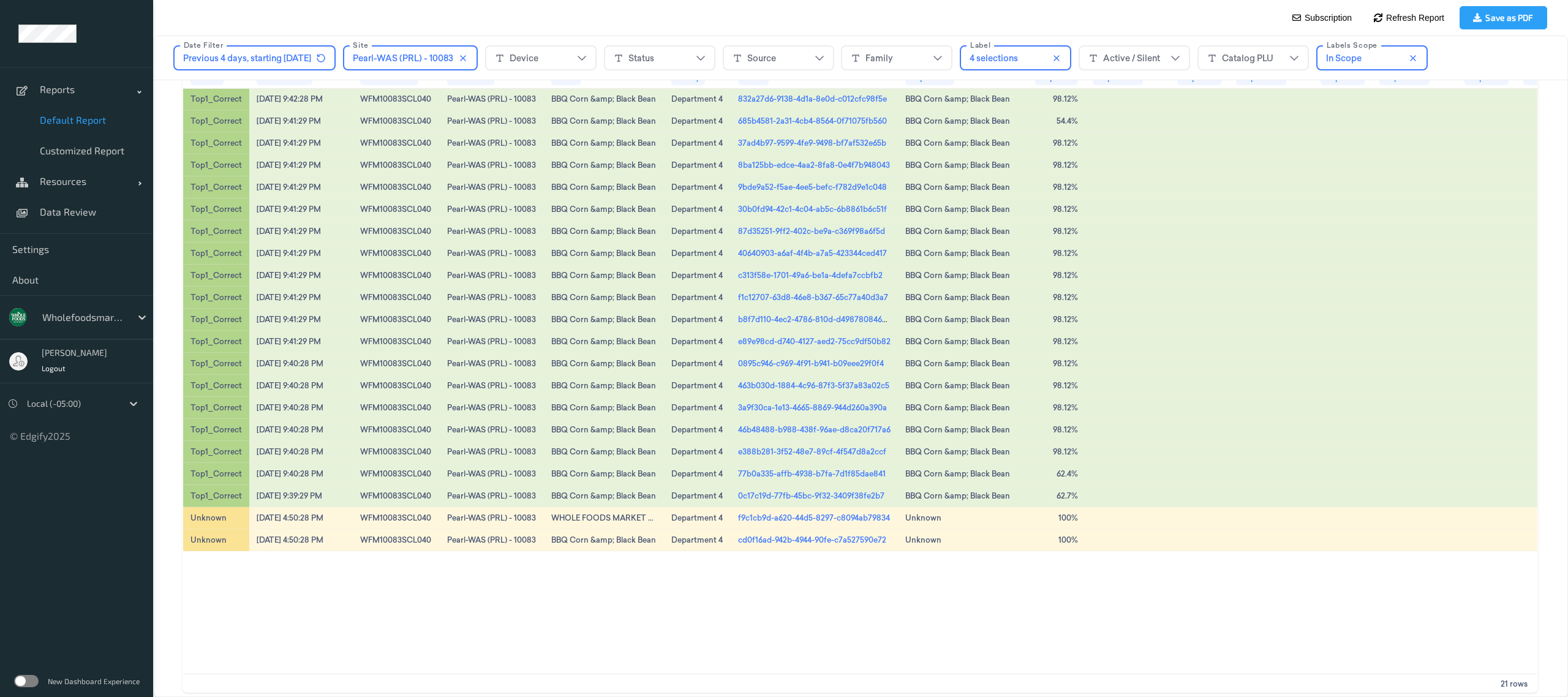
click at [794, 340] on link "e89e98cd-d740-4127-aed2-75cc9df50b82" at bounding box center [814, 341] width 152 height 11
click at [776, 431] on link "46b48488-b988-438f-96ae-d8ca20f717a6" at bounding box center [814, 429] width 152 height 11
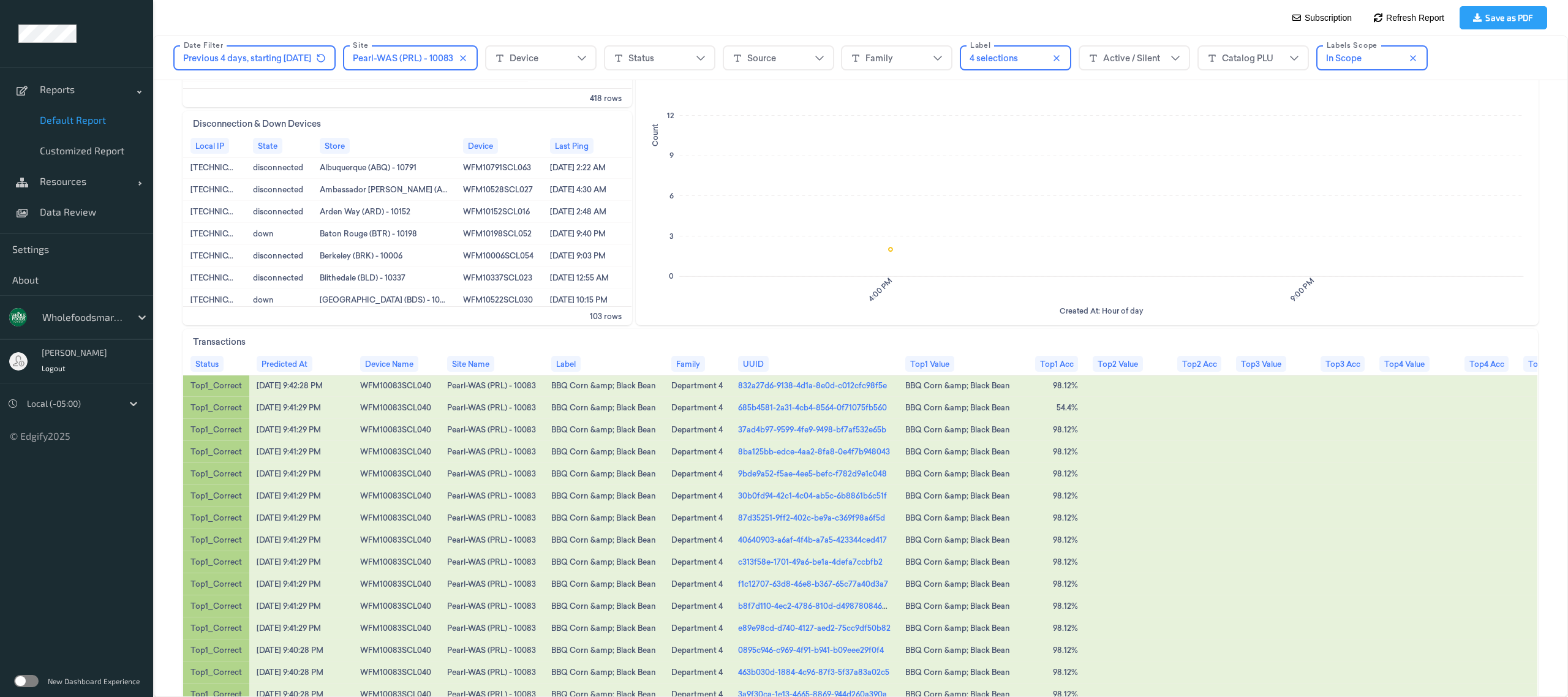
scroll to position [728, 0]
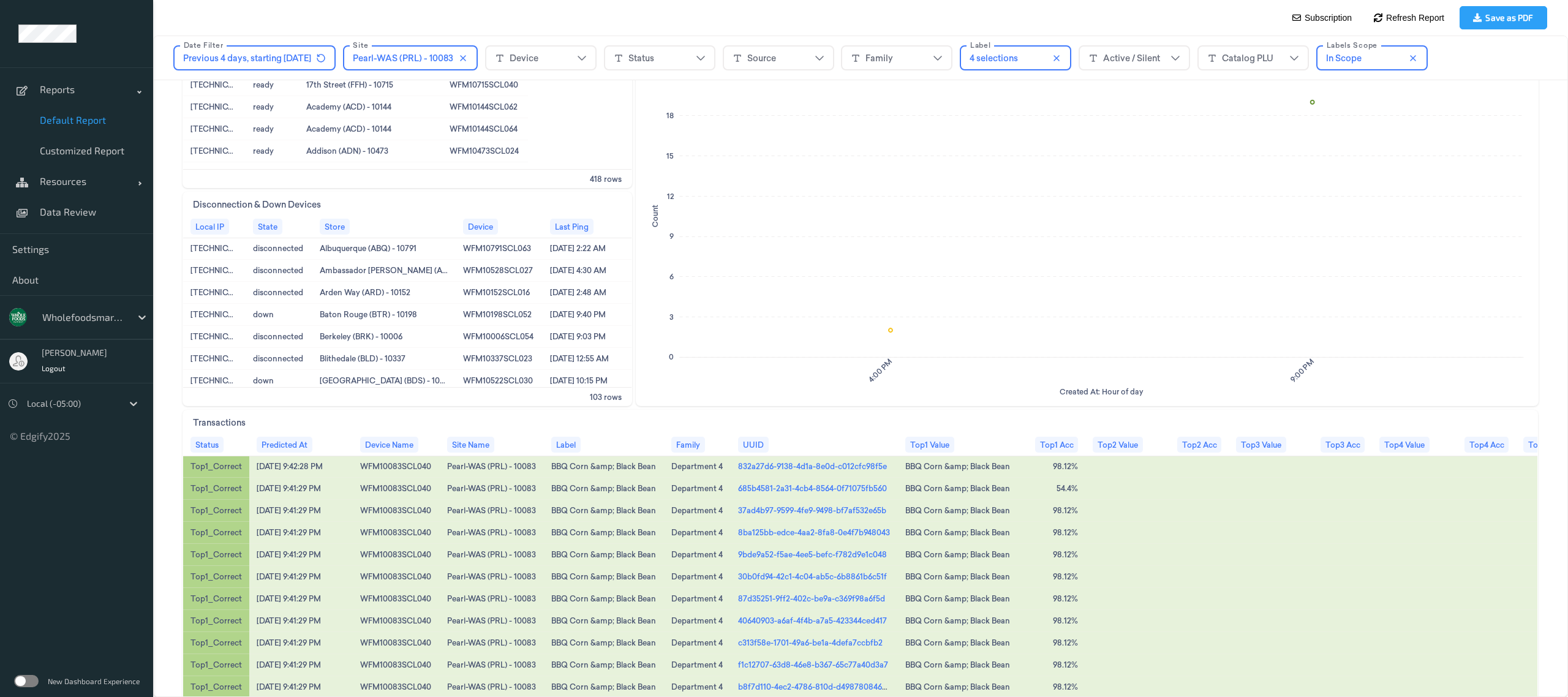
click at [789, 489] on link "685b4581-2a31-4cb4-8564-0f71075fb560" at bounding box center [812, 488] width 149 height 11
click at [74, 212] on span "Data Review" at bounding box center [90, 211] width 101 height 12
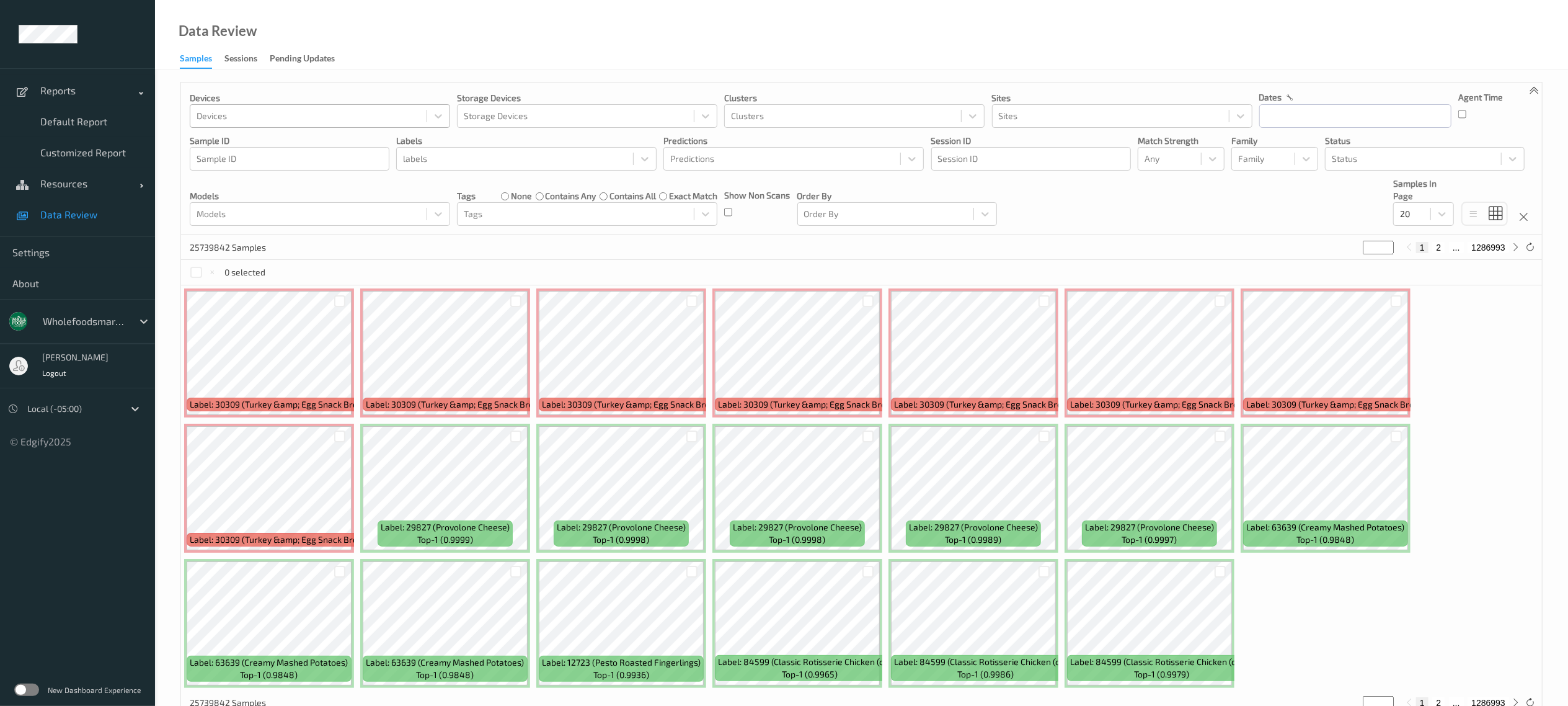
click at [313, 116] on div at bounding box center [308, 116] width 224 height 15
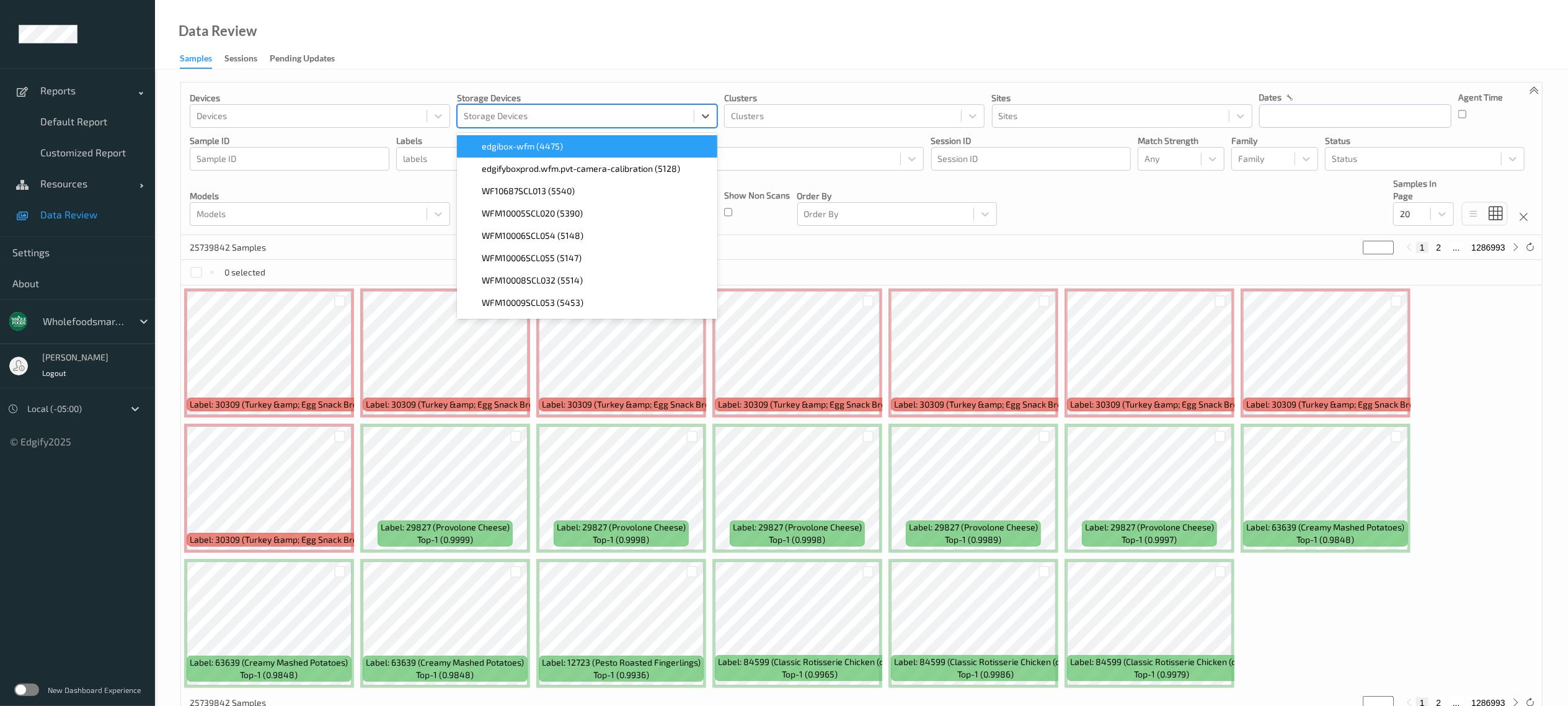
click at [517, 116] on div at bounding box center [576, 116] width 224 height 15
click at [1016, 120] on div at bounding box center [1111, 116] width 224 height 15
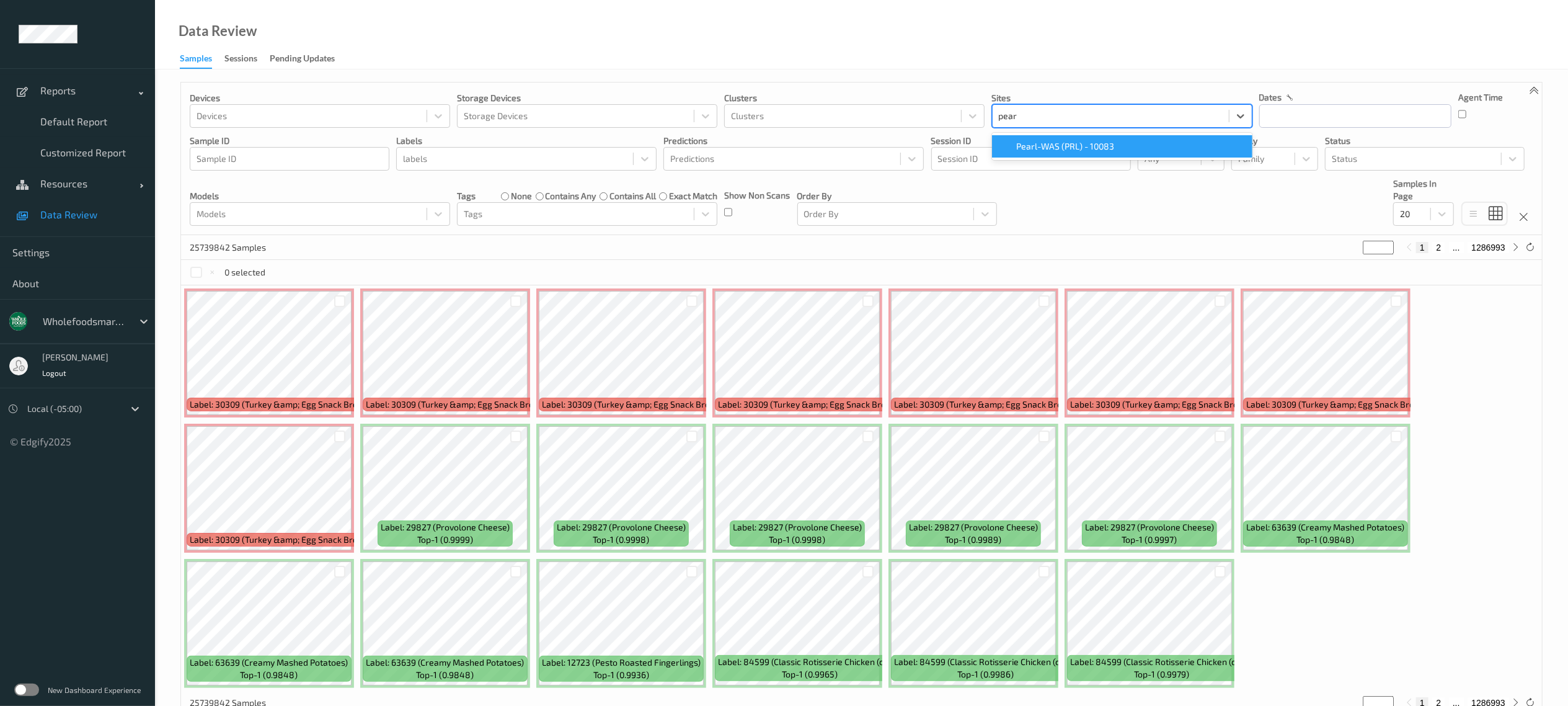
type input "pearl"
click at [1023, 148] on span "Pearl-WAS (PRL) - 10083" at bounding box center [1065, 146] width 98 height 12
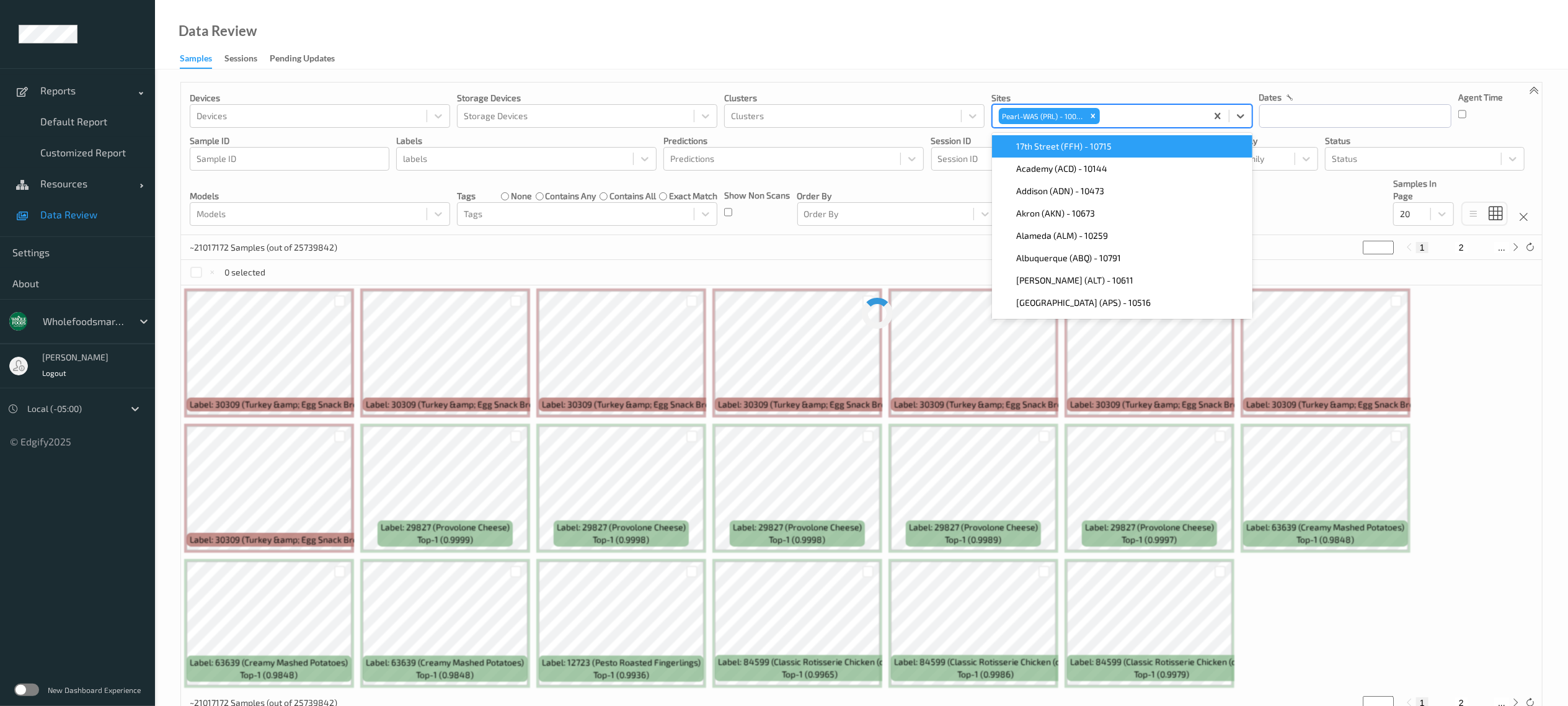
click at [1158, 46] on div "Data Review Samples Sessions Pending Updates" at bounding box center [861, 34] width 1413 height 69
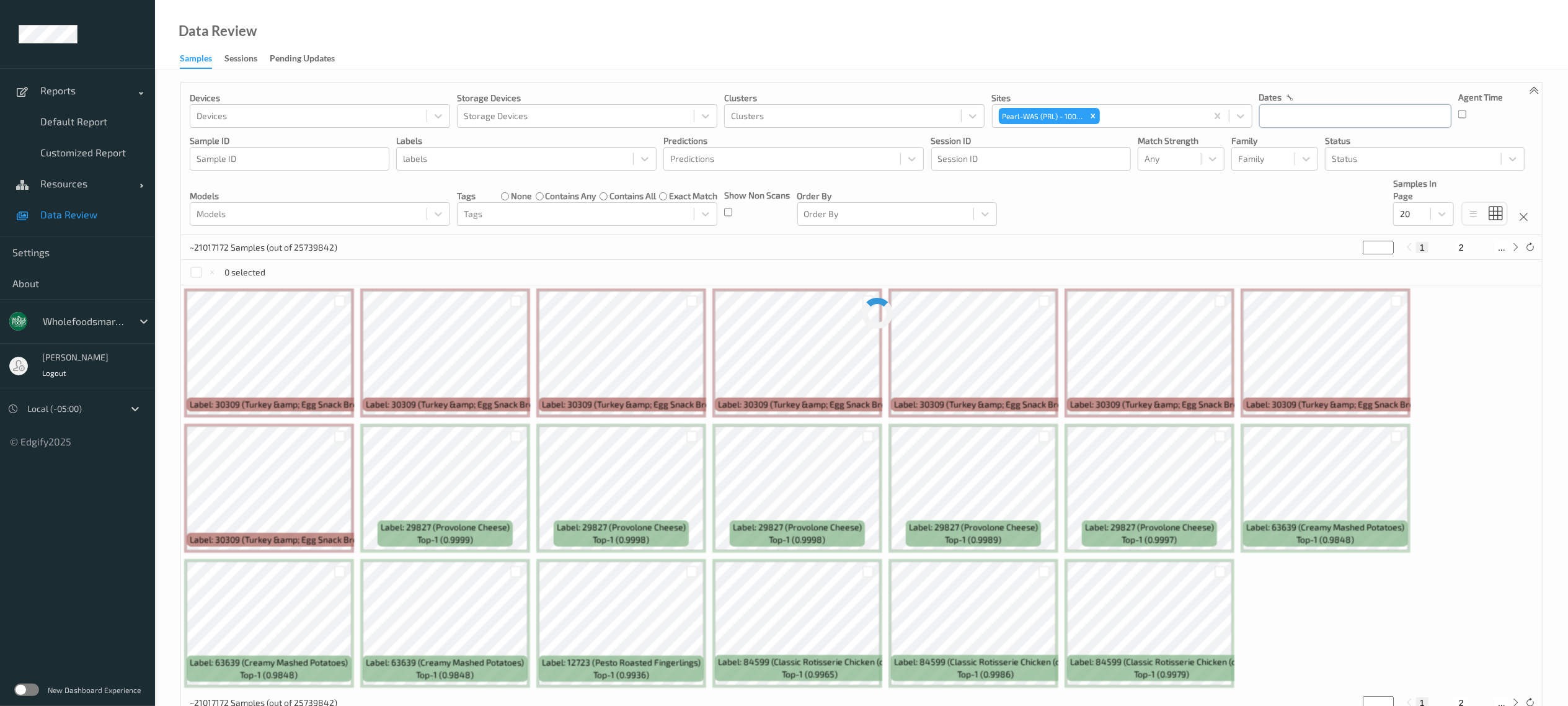
click at [1361, 124] on input "text" at bounding box center [1355, 116] width 192 height 24
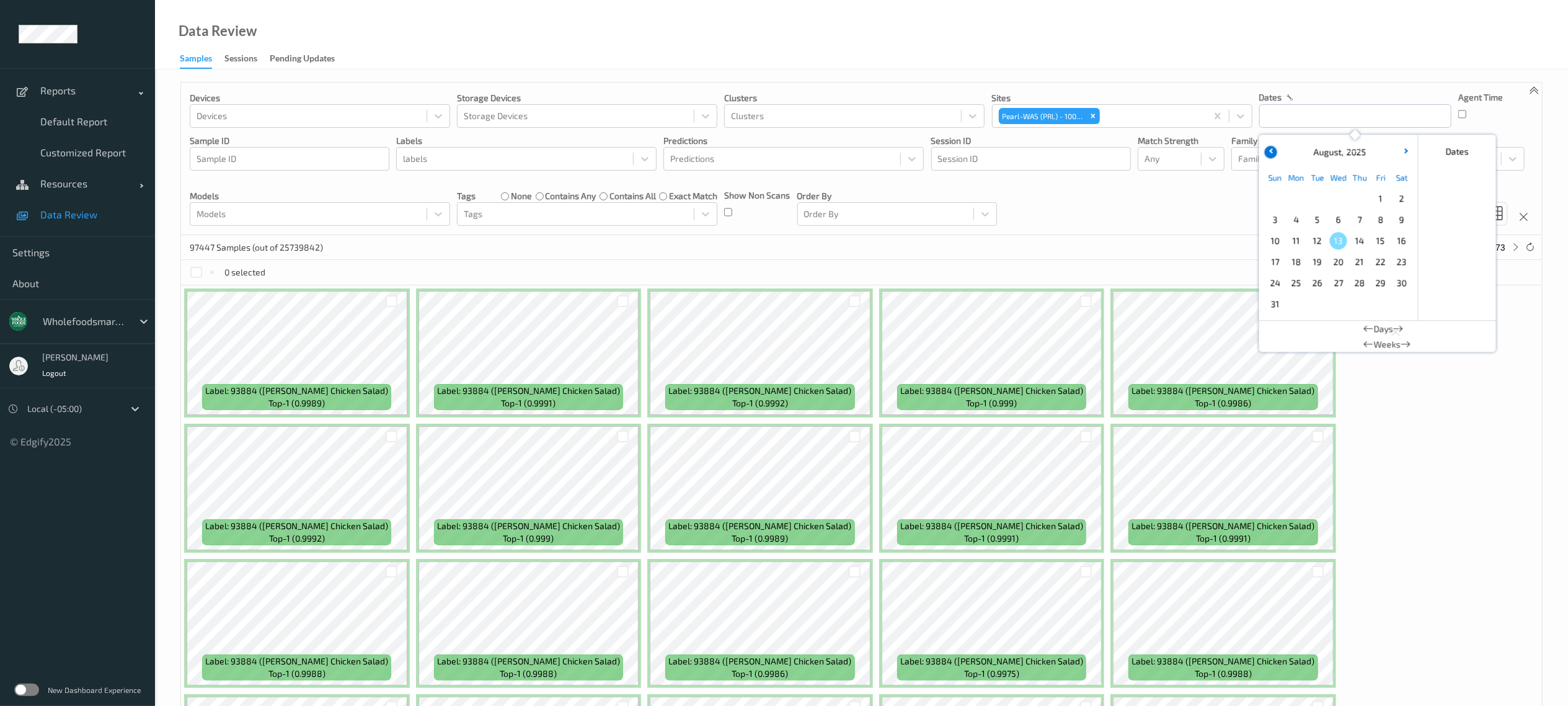
click at [1270, 148] on button "button" at bounding box center [1270, 151] width 12 height 12
click at [1336, 242] on span "16" at bounding box center [1338, 240] width 18 height 18
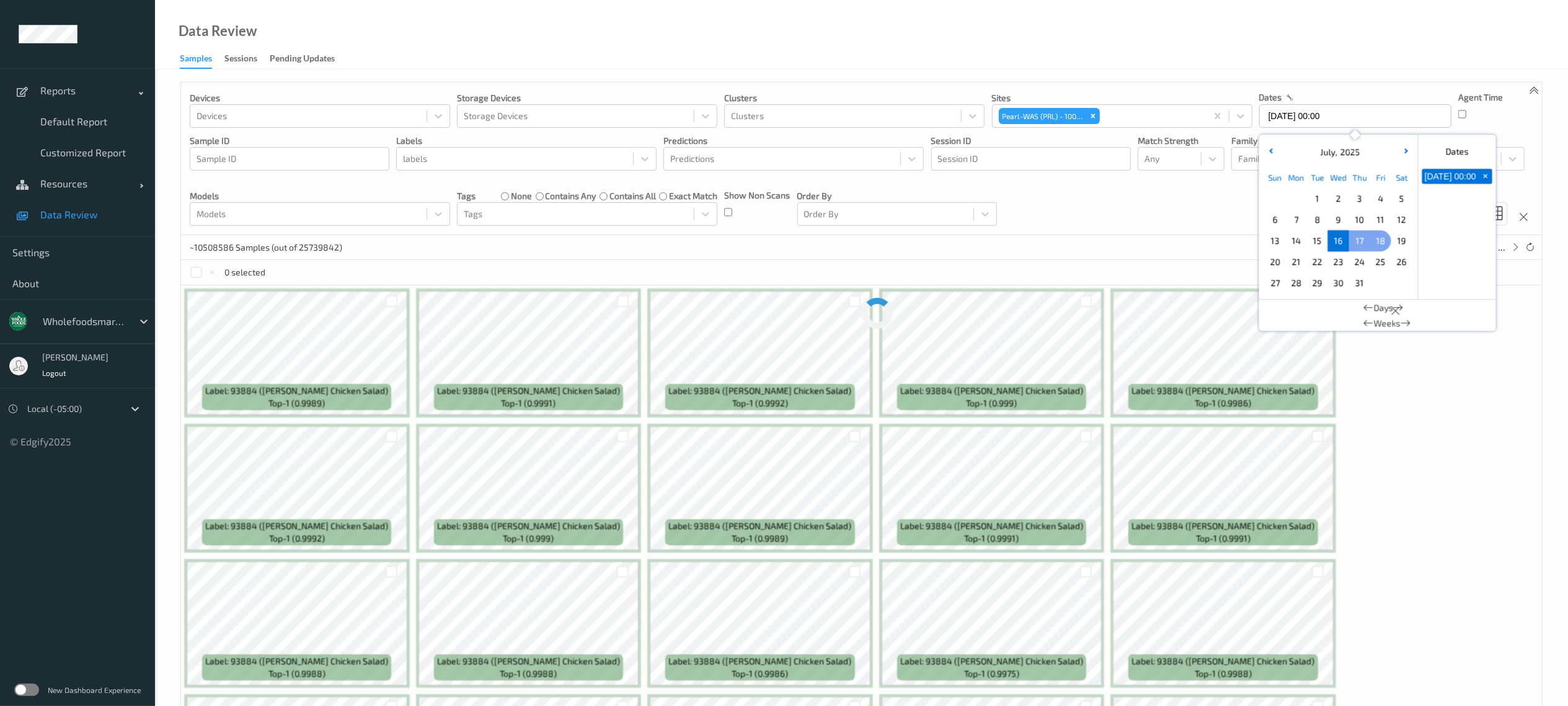
click at [1376, 239] on span "18" at bounding box center [1381, 240] width 18 height 18
type input "[DATE] 00:00 -> [DATE] 23:59"
click at [1144, 215] on div "Devices Devices Storage Devices Storage Devices Clusters Clusters Sites Pearl-W…" at bounding box center [861, 158] width 1361 height 152
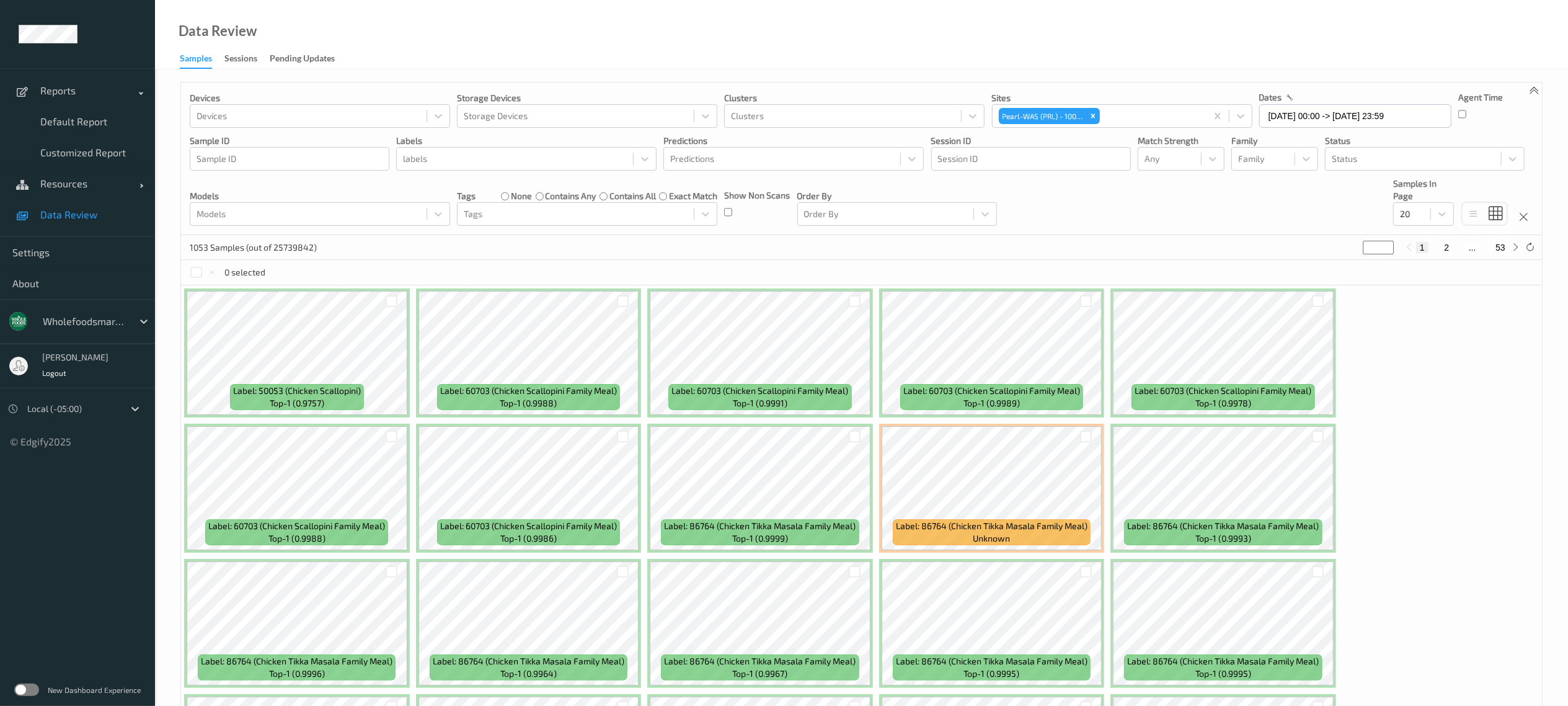
click at [493, 172] on div "Devices Devices Storage Devices Storage Devices Clusters Clusters Sites Pearl-W…" at bounding box center [861, 158] width 1361 height 152
click at [499, 156] on div at bounding box center [515, 159] width 224 height 15
click at [459, 160] on div at bounding box center [515, 159] width 224 height 15
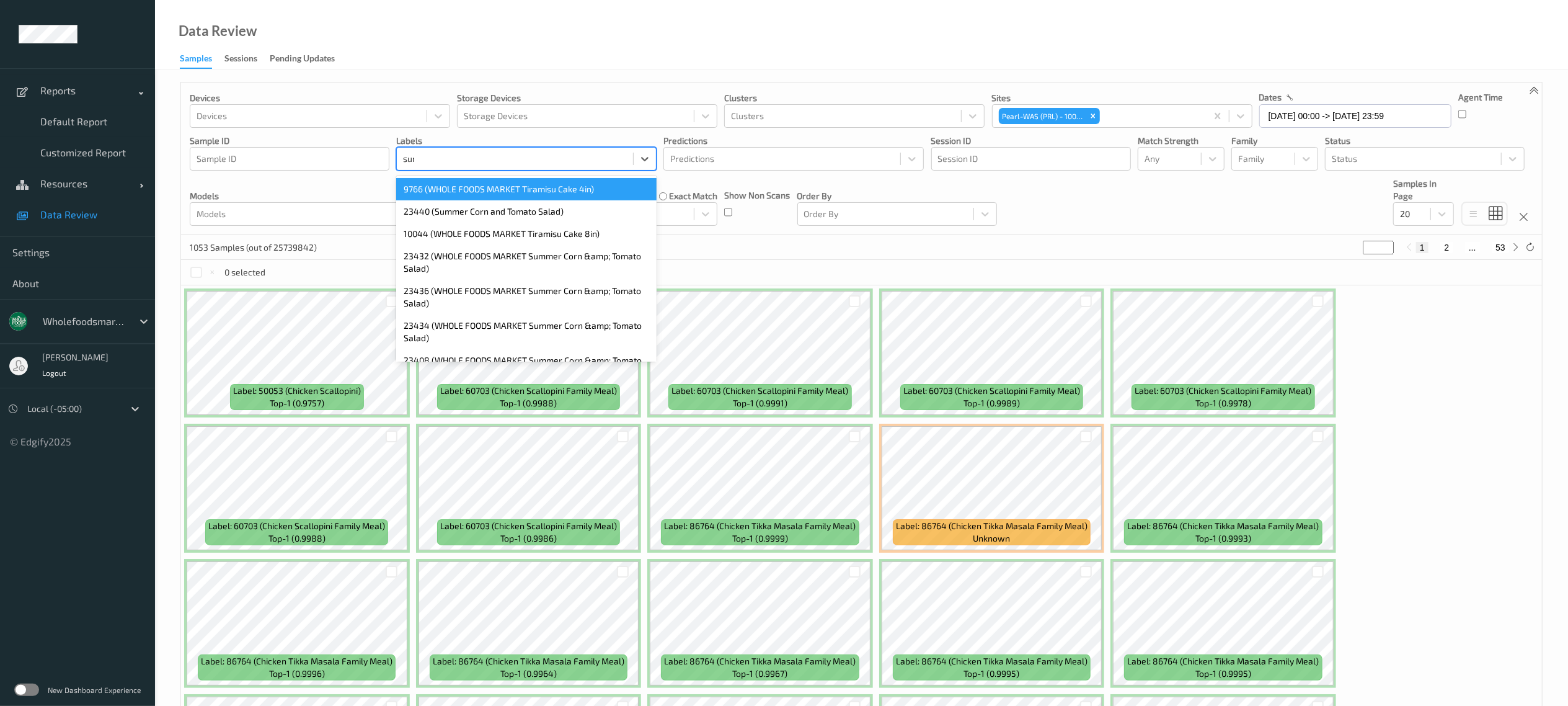
type input "summ"
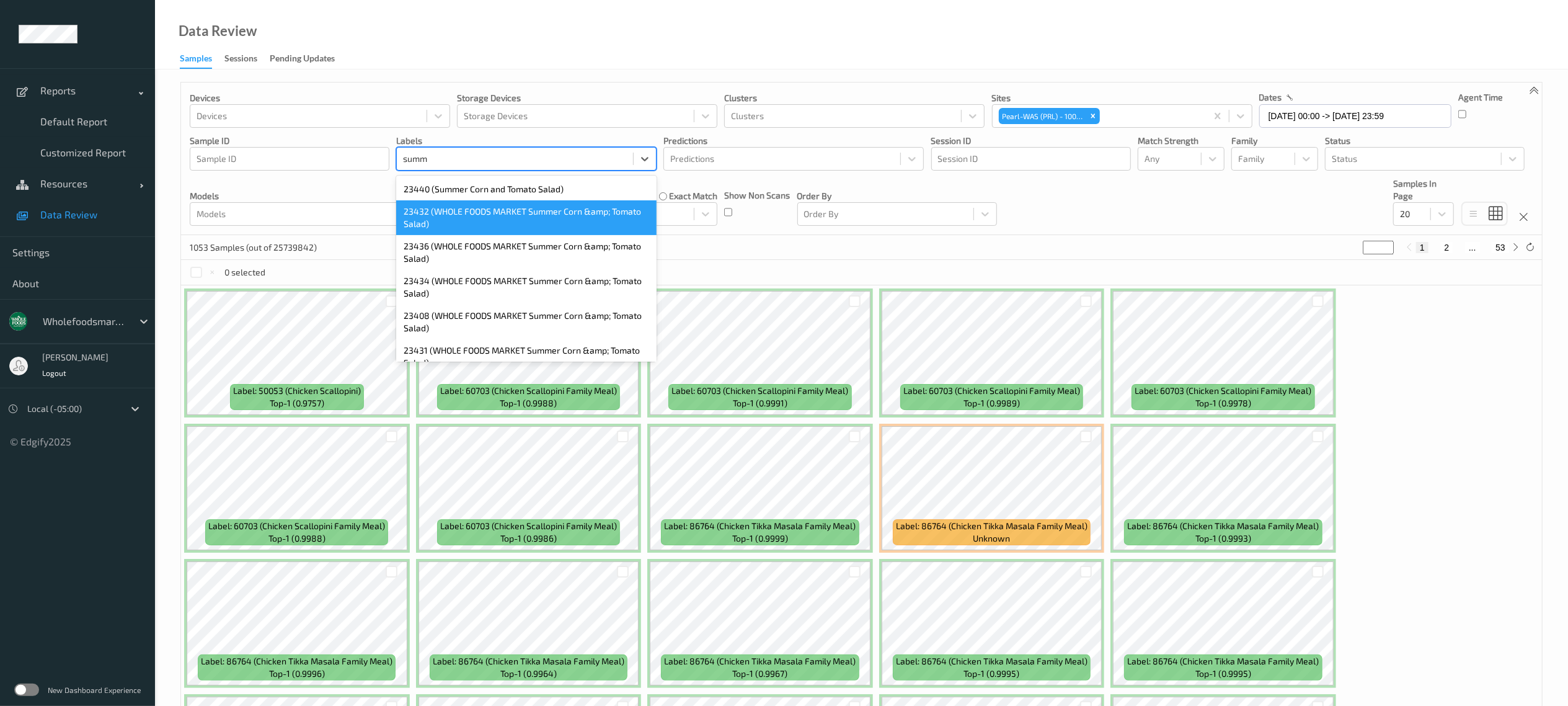
click at [468, 219] on div "23432 (WHOLE FOODS MARKET Summer Corn &amp; Tomato Salad)" at bounding box center [527, 218] width 260 height 35
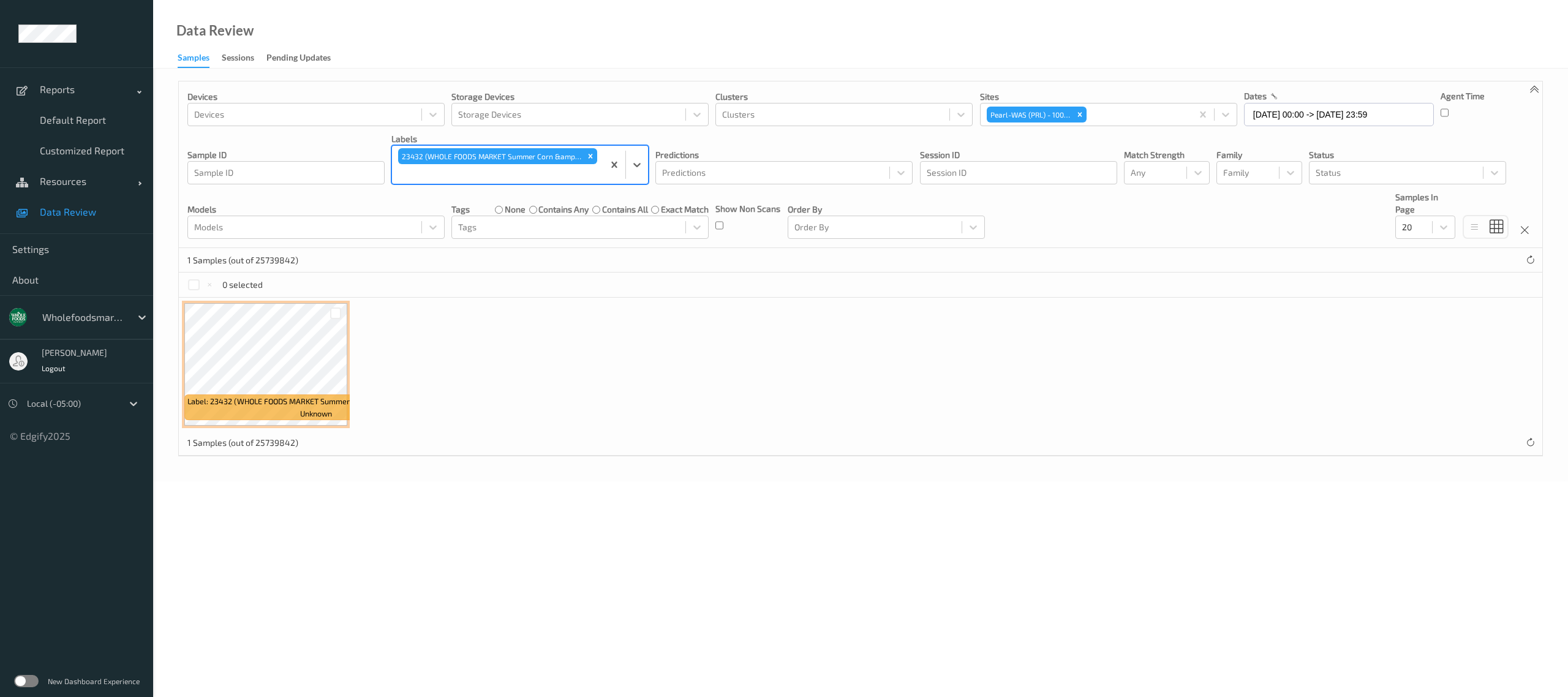
click at [479, 174] on div at bounding box center [497, 174] width 199 height 15
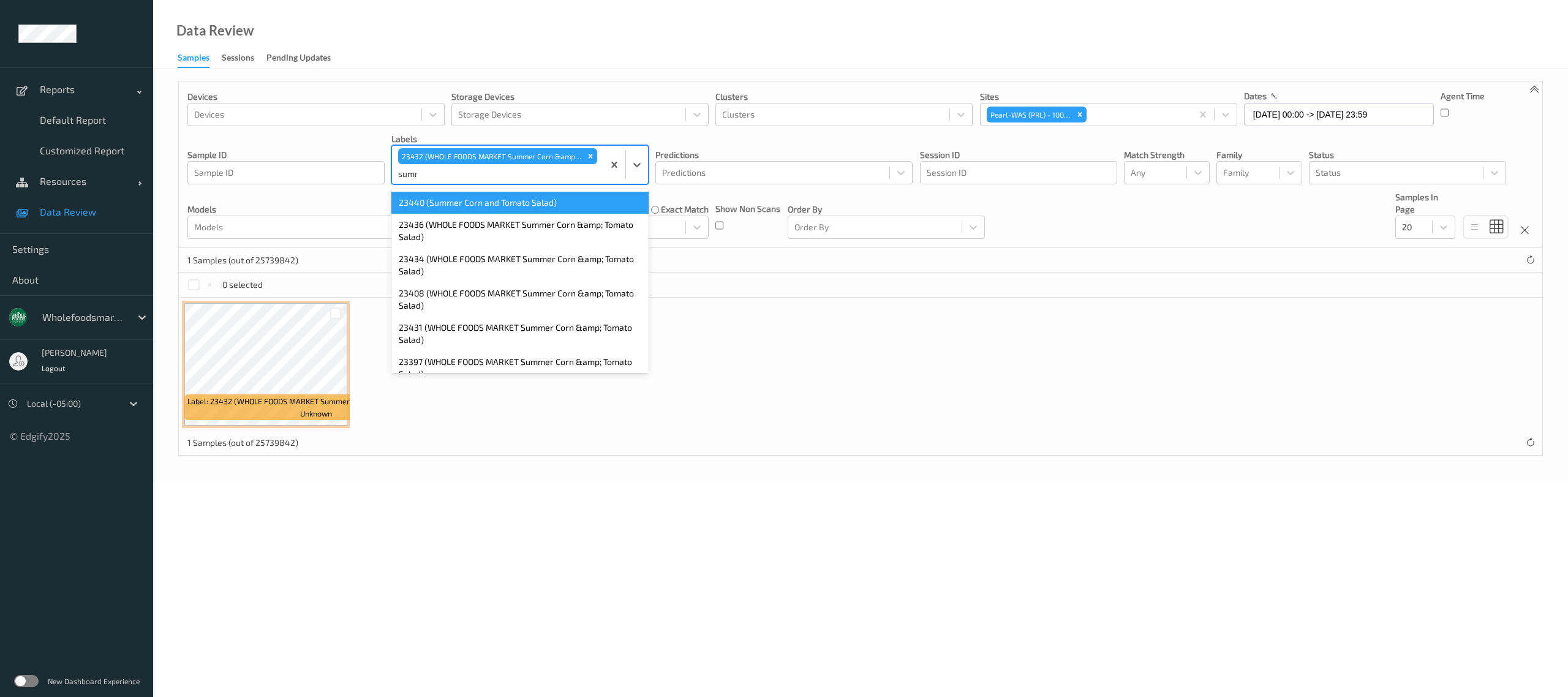
type input "summer"
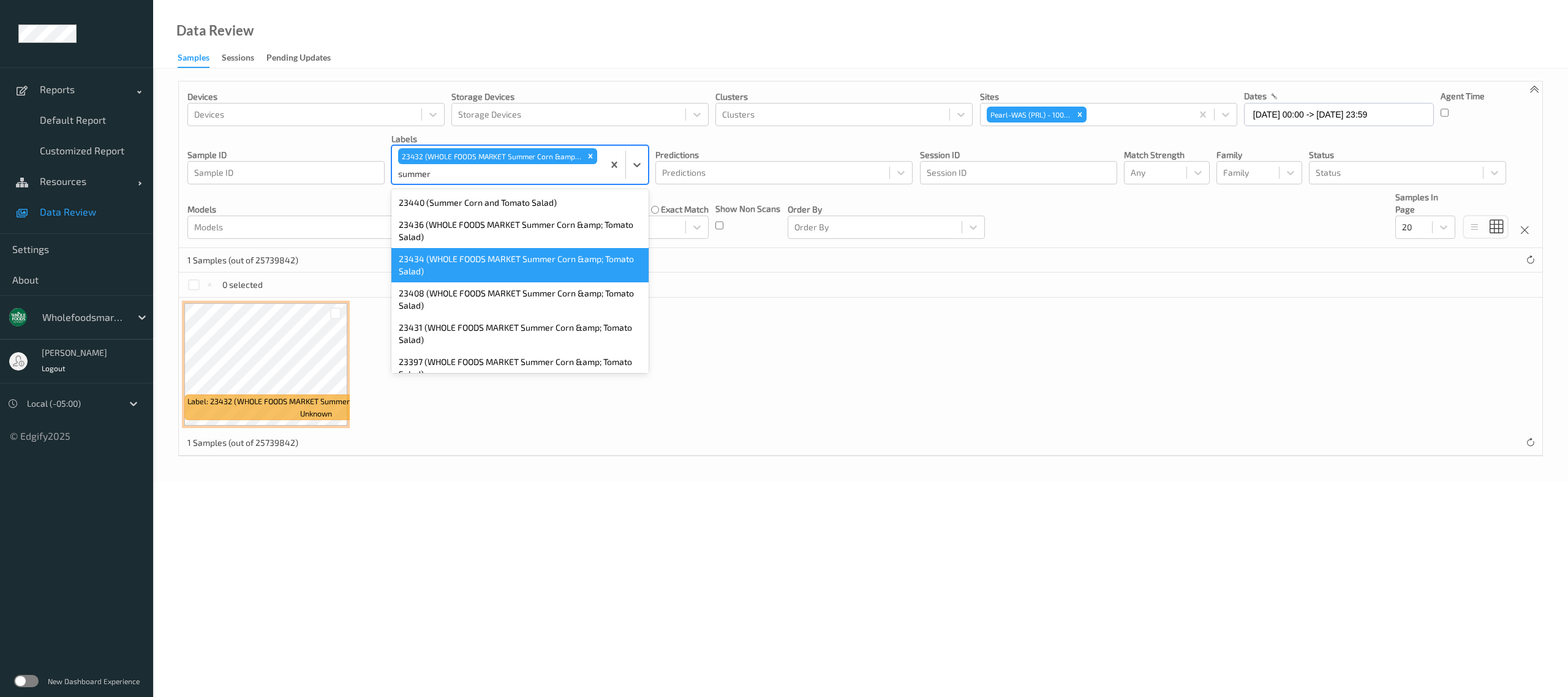
click at [470, 259] on div "23434 (WHOLE FOODS MARKET Summer Corn &amp; Tomato Salad)" at bounding box center [520, 265] width 257 height 35
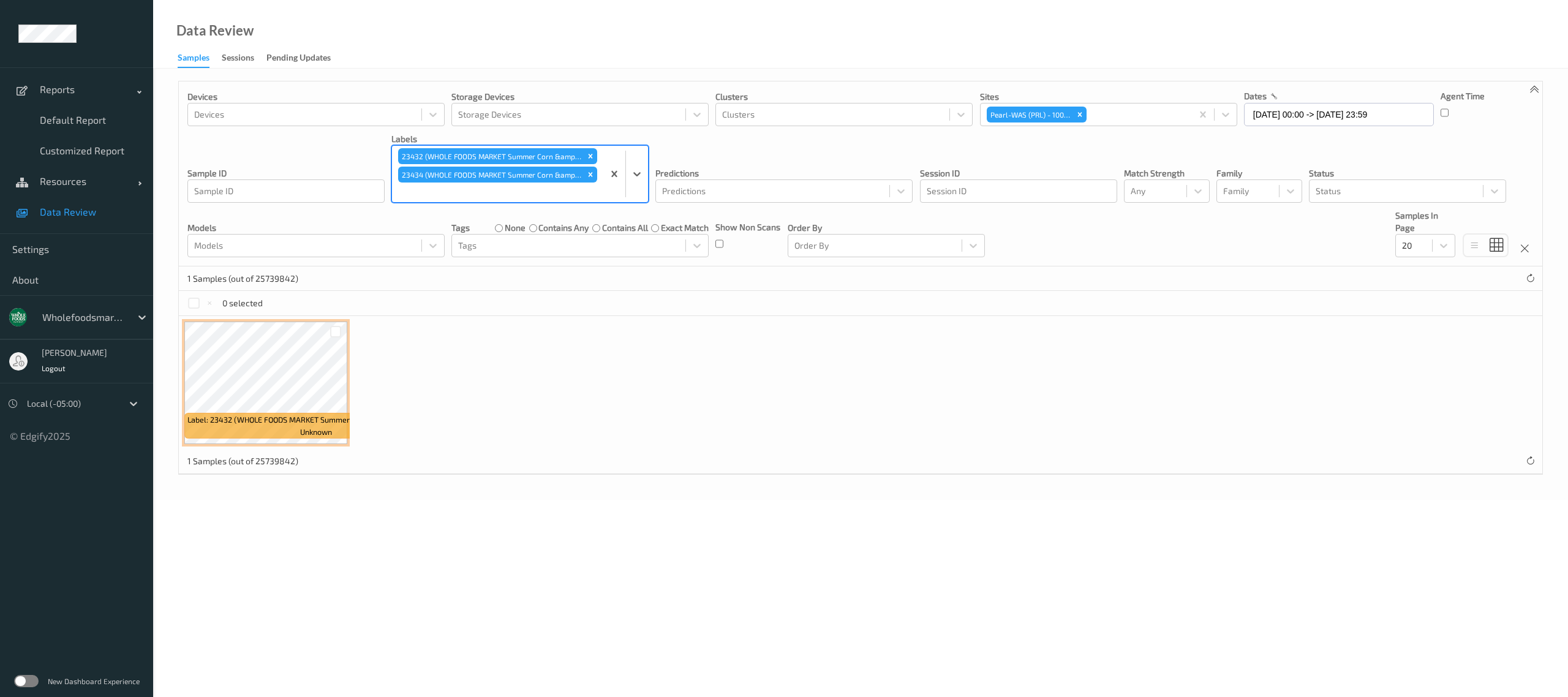
click at [486, 198] on div at bounding box center [497, 192] width 199 height 15
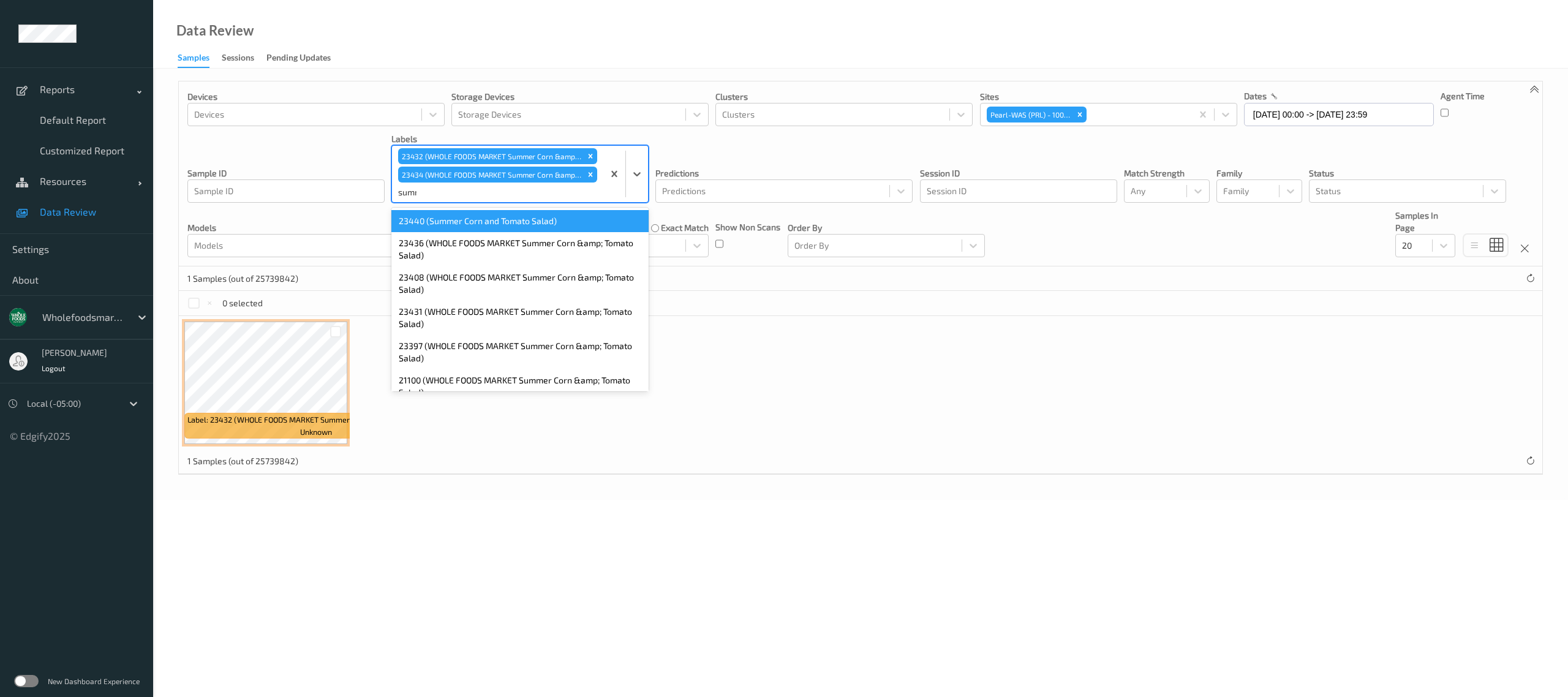
type input "summer"
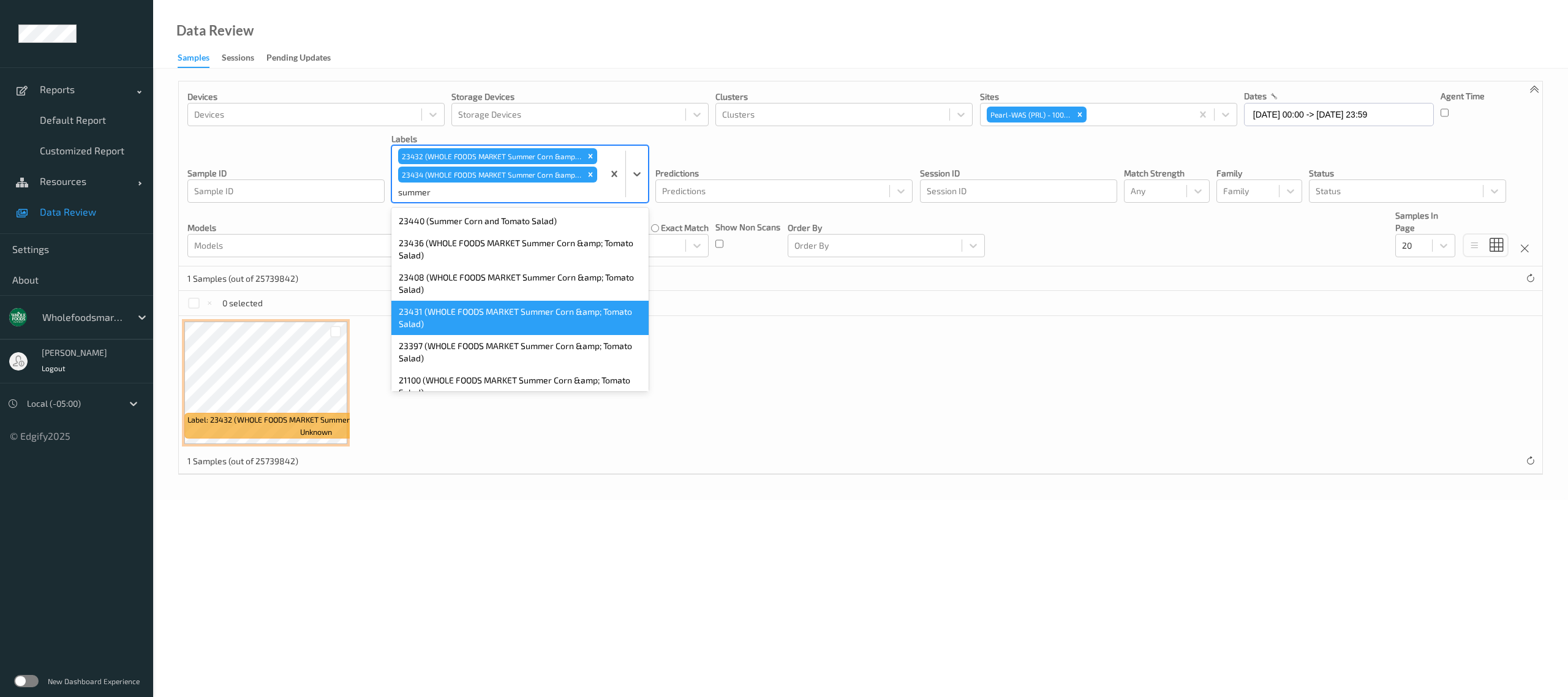
click at [549, 311] on div "23431 (WHOLE FOODS MARKET Summer Corn &amp; Tomato Salad)" at bounding box center [520, 318] width 257 height 35
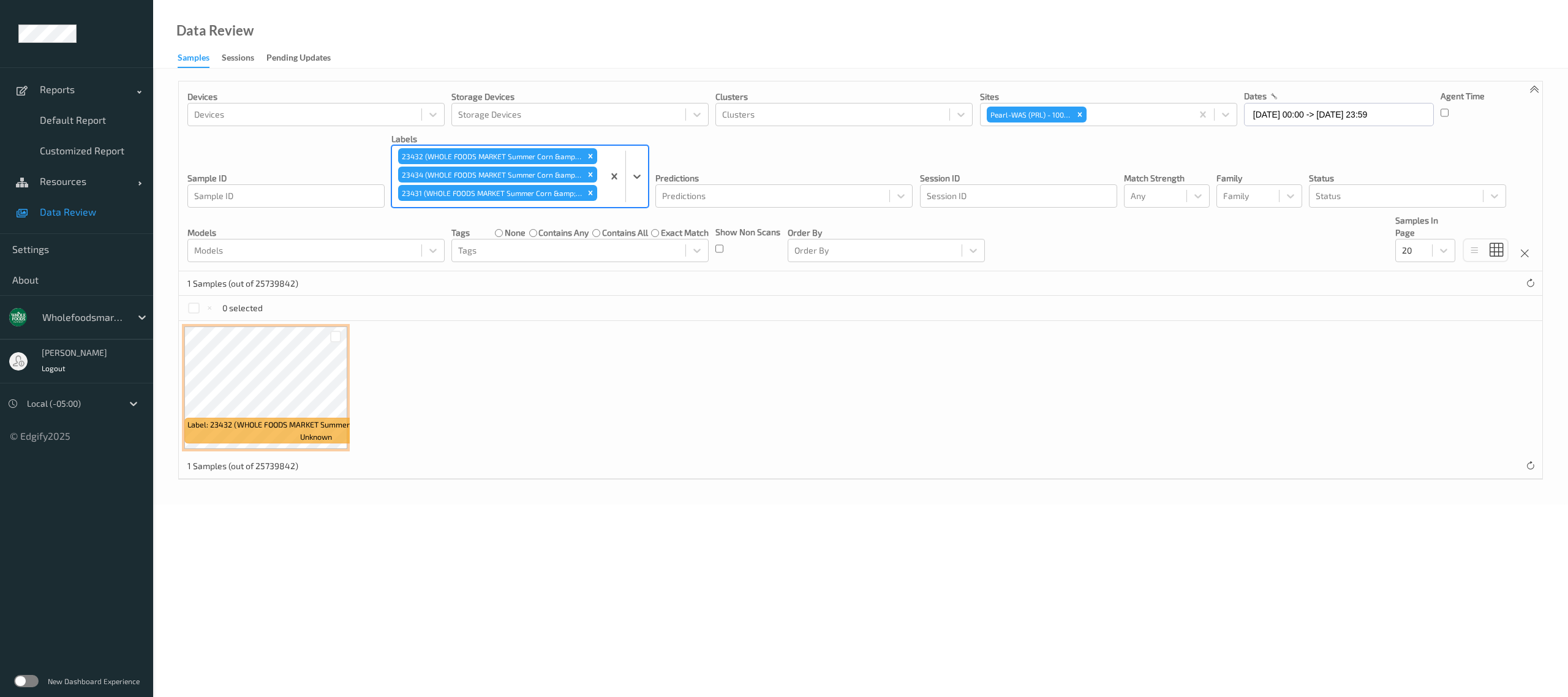
click at [523, 207] on div at bounding box center [497, 210] width 199 height 15
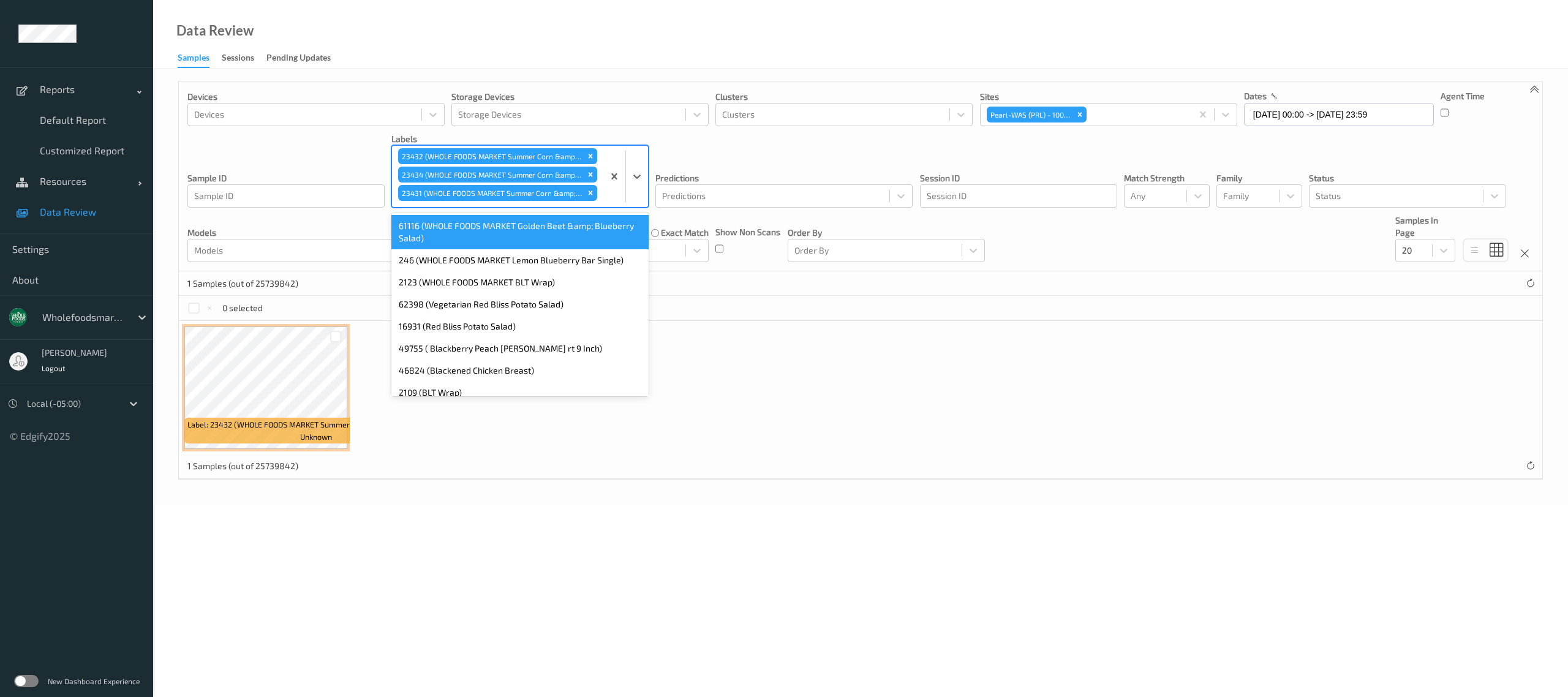
scroll to position [8, 0]
type input "black"
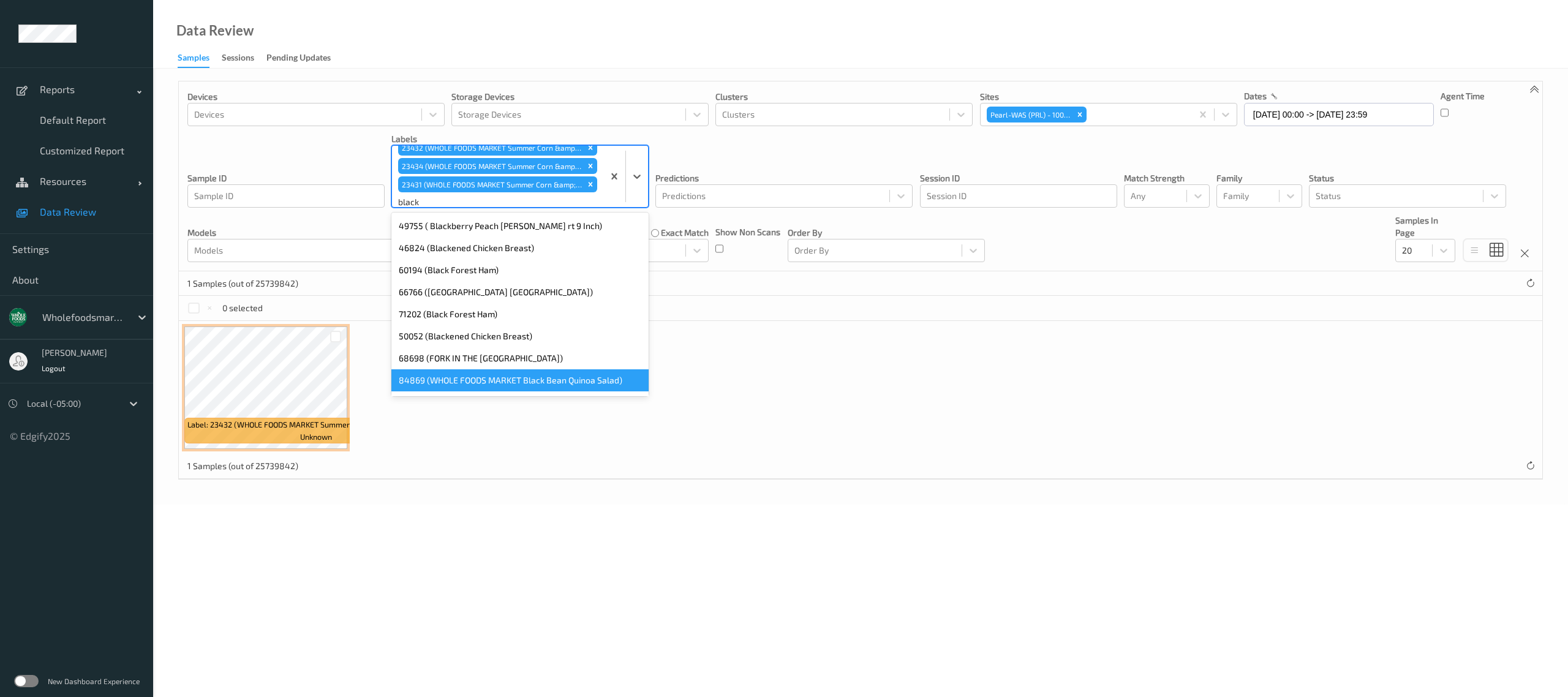
click at [527, 381] on div "84869 (WHOLE FOODS MARKET Black Bean Quinoa Salad)" at bounding box center [520, 380] width 257 height 22
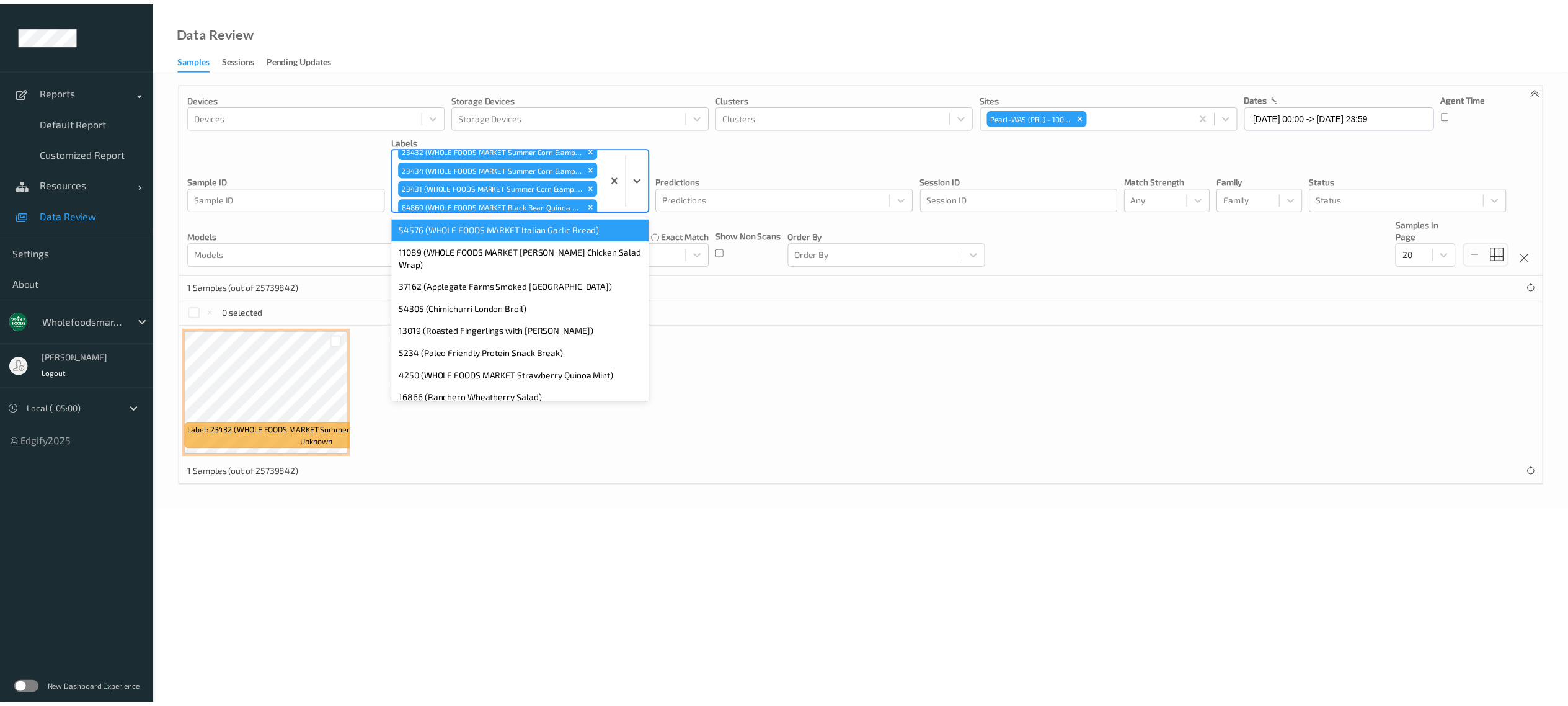
scroll to position [32, 0]
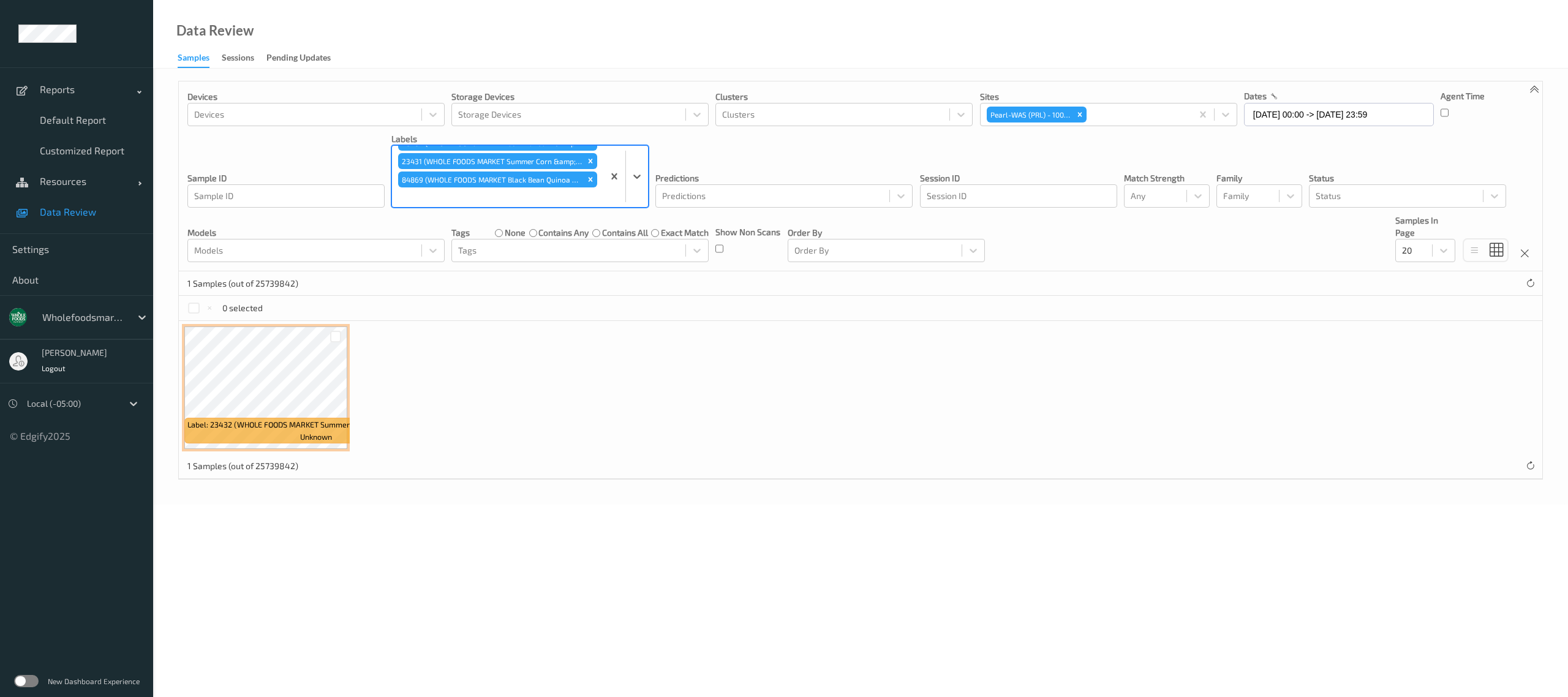
click at [512, 200] on div at bounding box center [497, 197] width 199 height 15
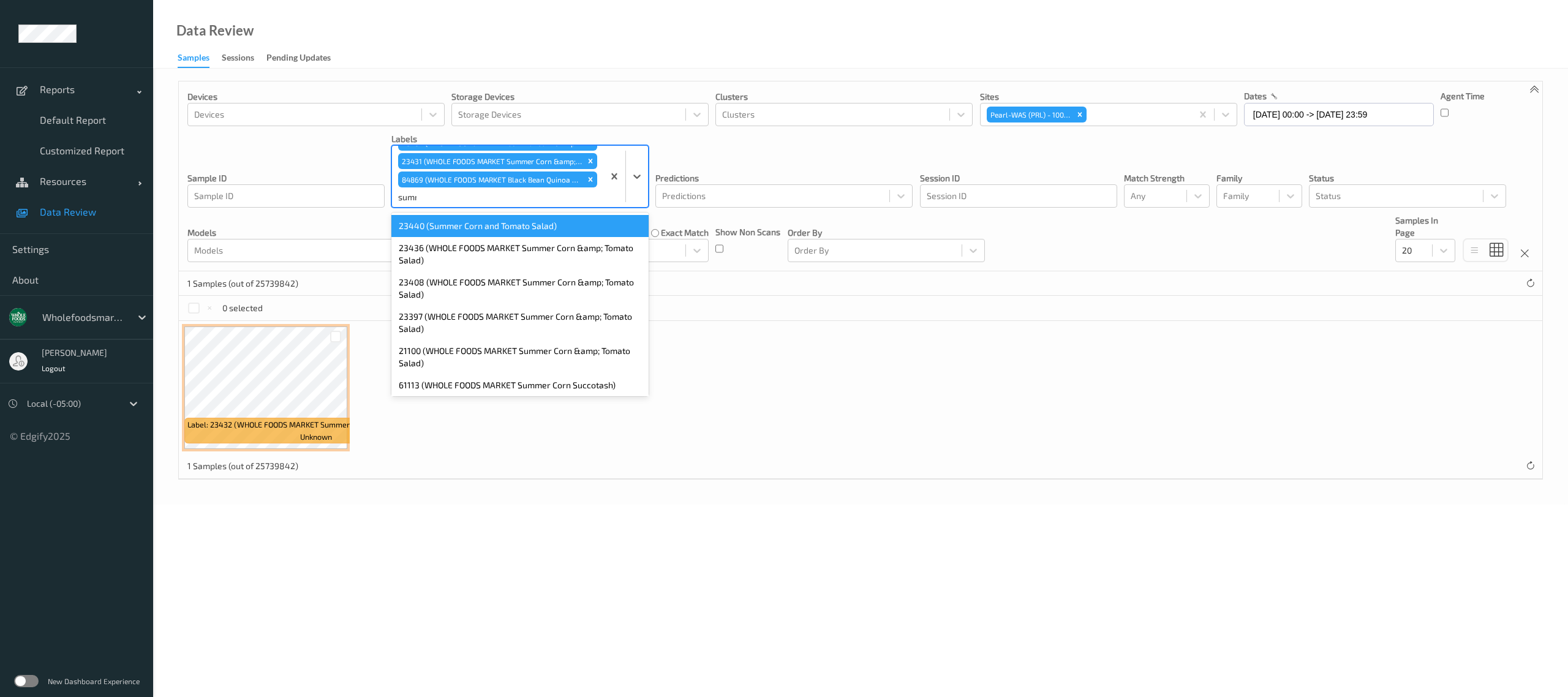
type input "summer"
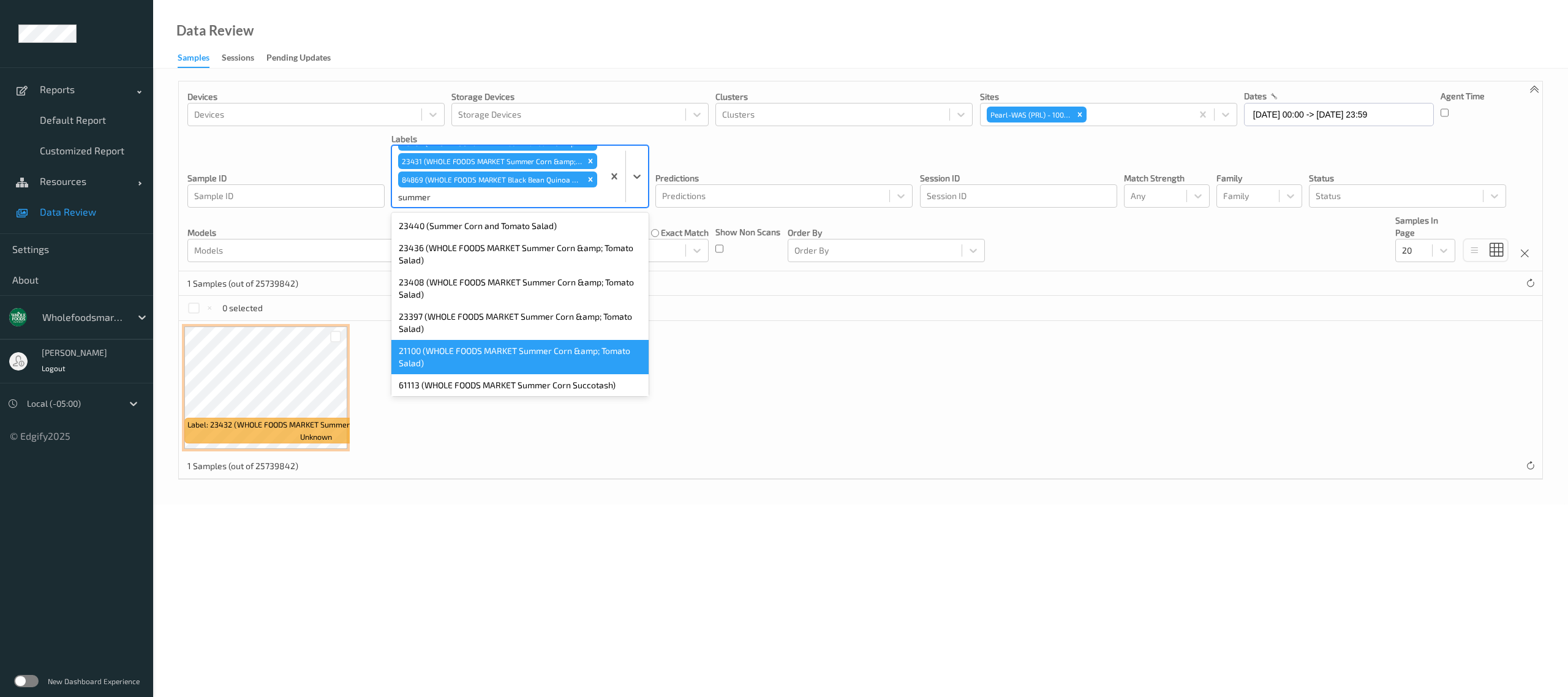
click at [547, 352] on div "21100 (WHOLE FOODS MARKET Summer Corn &amp; Tomato Salad)" at bounding box center [520, 357] width 257 height 35
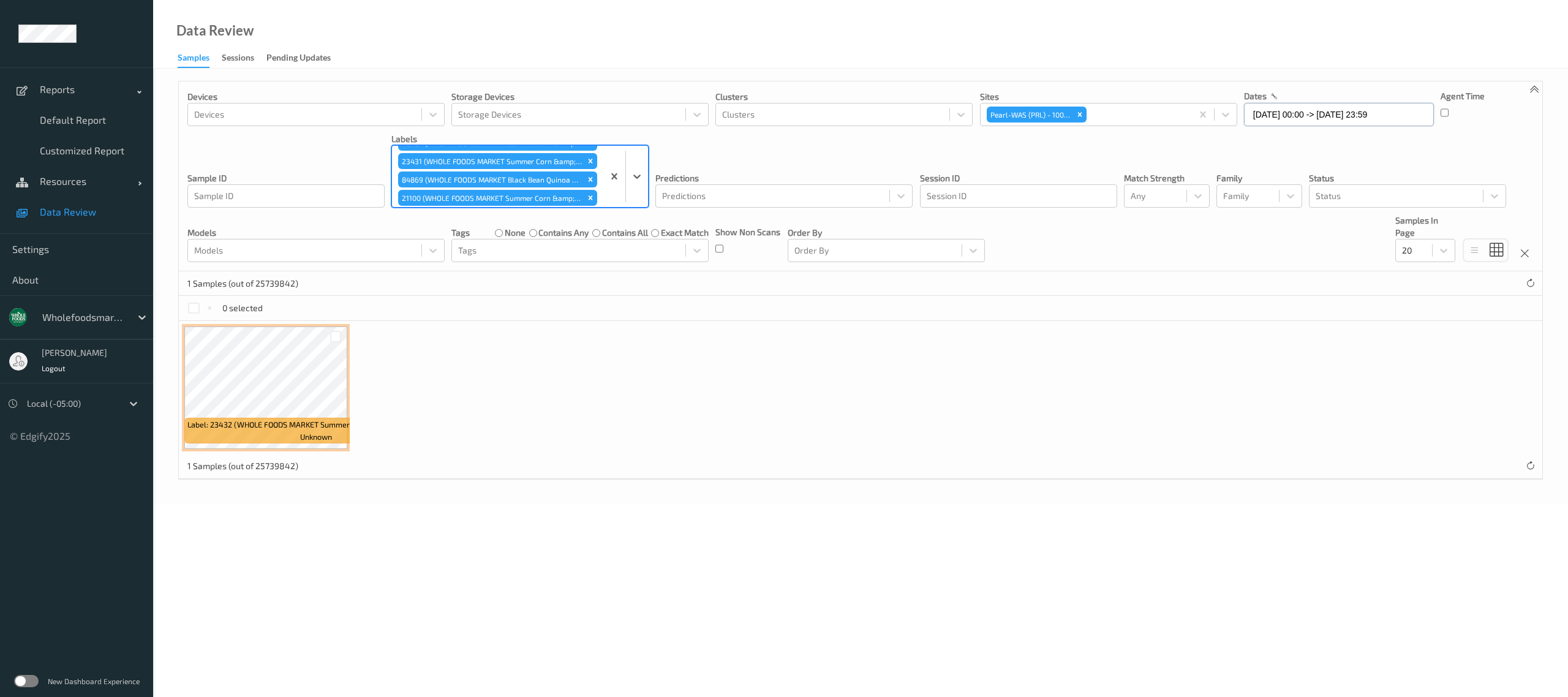
click at [1361, 115] on input "[DATE] 00:00 -> [DATE] 23:59" at bounding box center [1338, 115] width 190 height 24
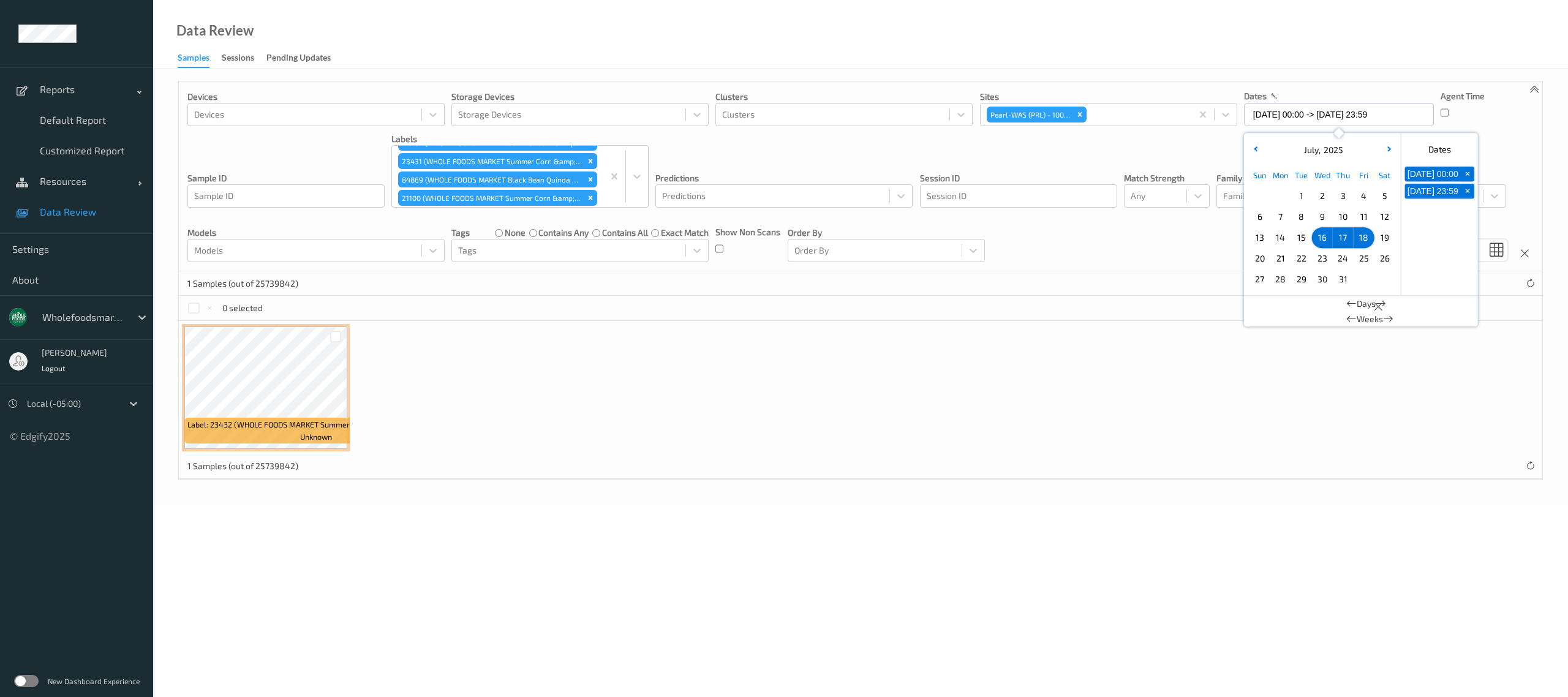
click at [1307, 237] on span "15" at bounding box center [1301, 237] width 17 height 17
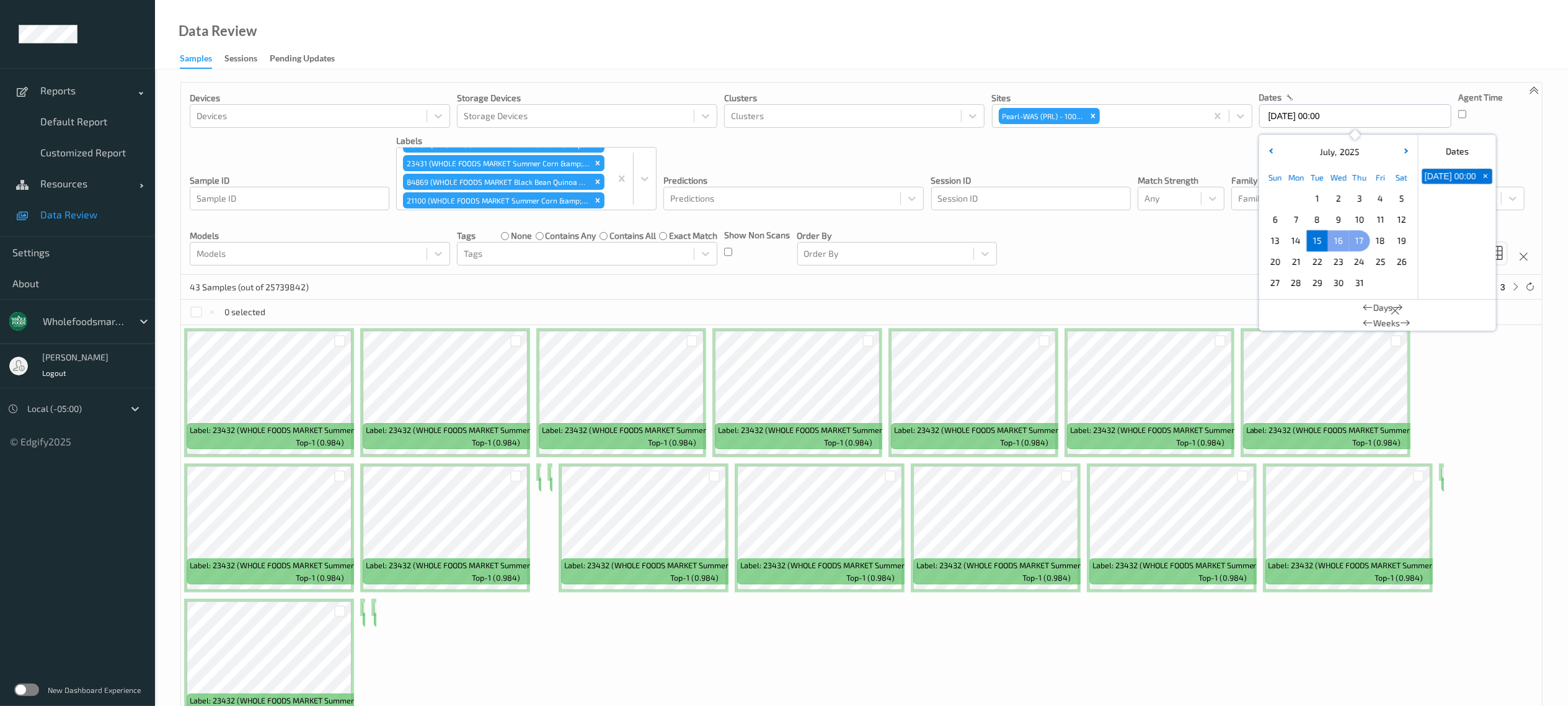
click at [1354, 247] on span "17" at bounding box center [1360, 240] width 18 height 18
type input "[DATE] 00:00 -> [DATE] 23:59"
